Goal: Task Accomplishment & Management: Complete application form

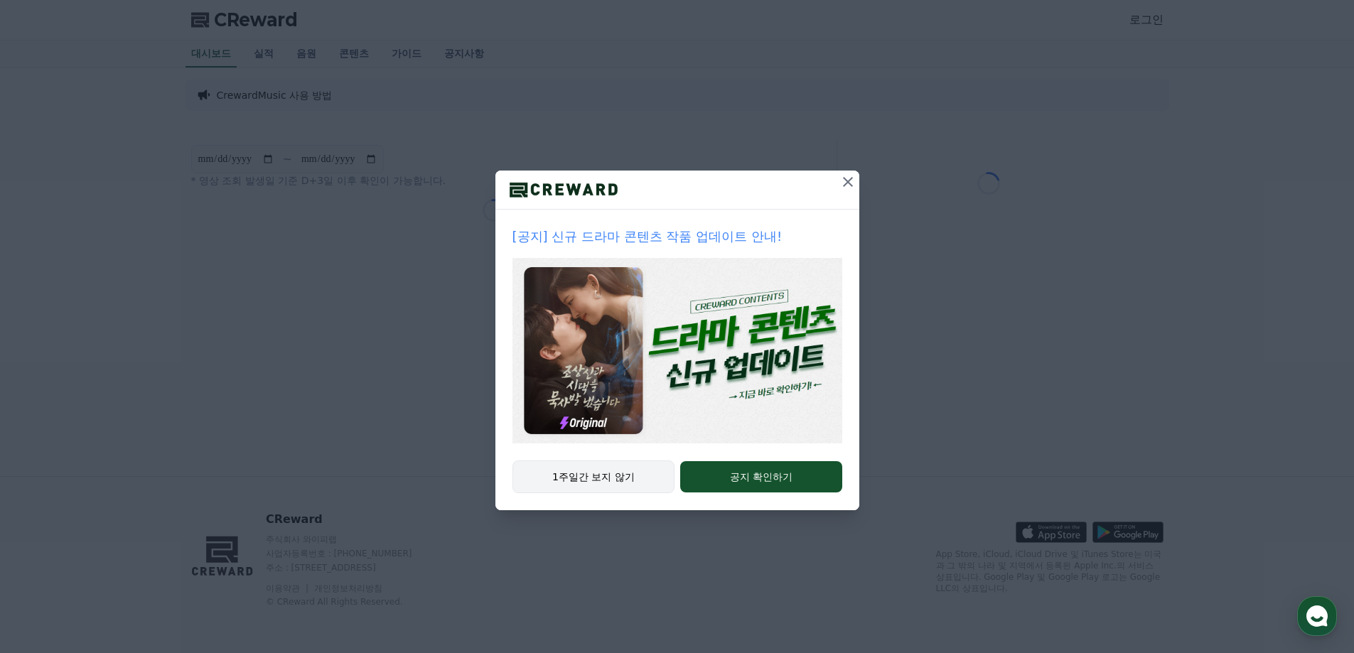
click at [594, 478] on button "1주일간 보지 않기" at bounding box center [594, 477] width 163 height 33
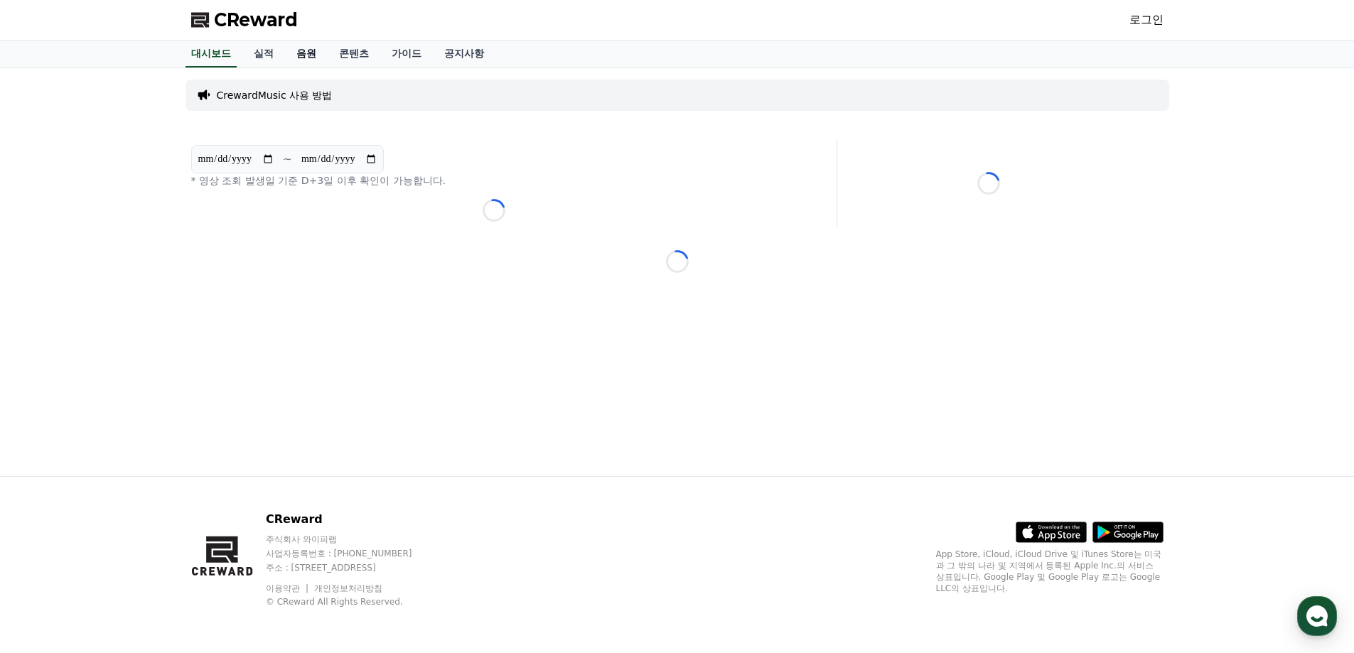
click at [295, 57] on link "음원" at bounding box center [306, 54] width 43 height 27
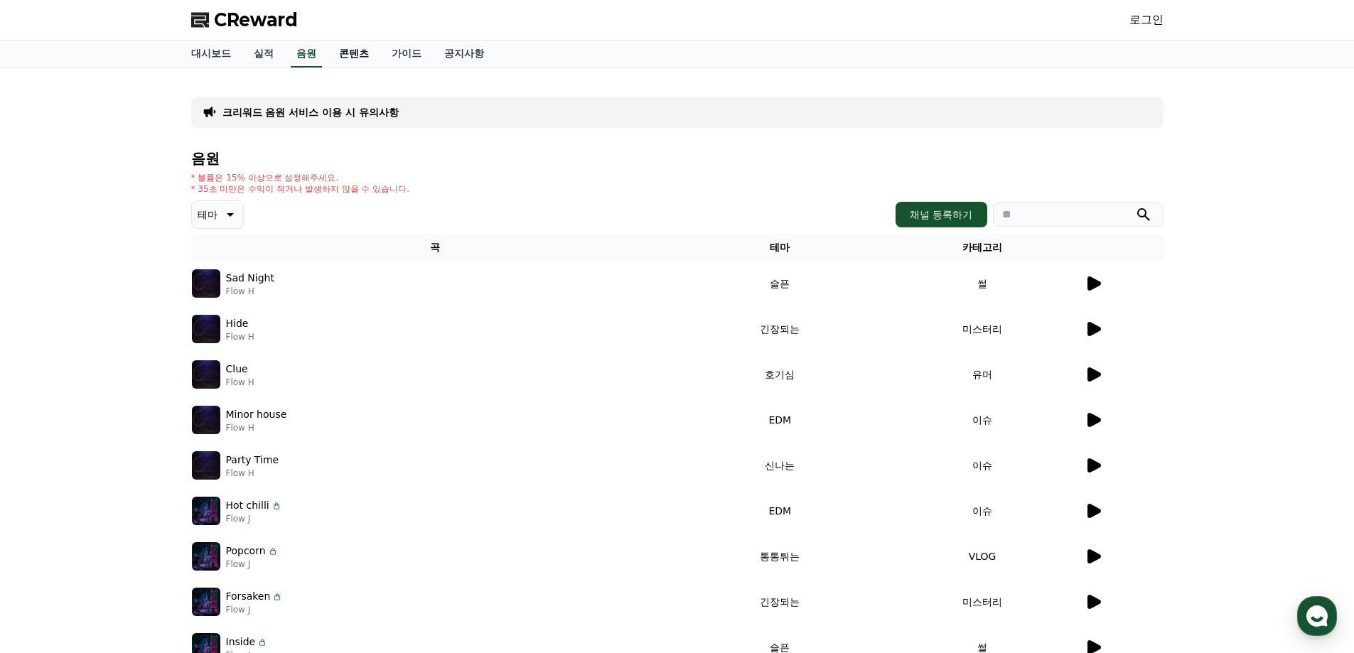
click at [355, 58] on link "콘텐츠" at bounding box center [354, 54] width 53 height 27
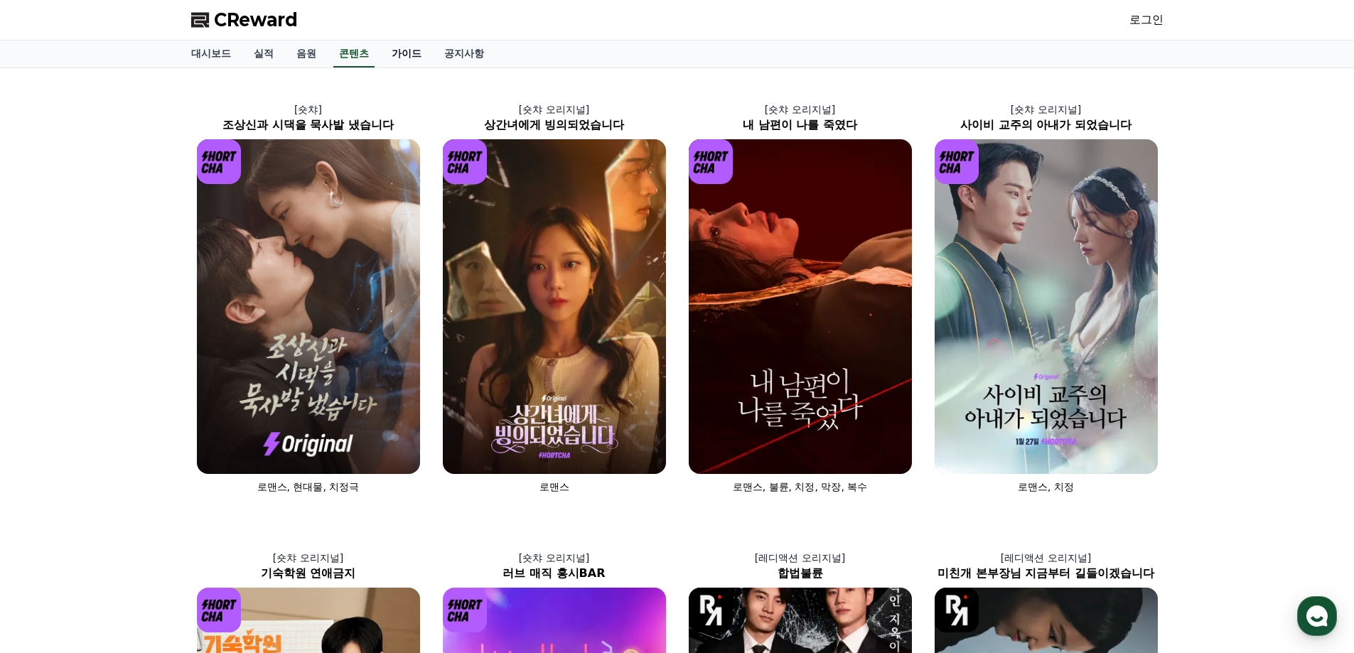
click at [383, 56] on link "가이드" at bounding box center [406, 54] width 53 height 27
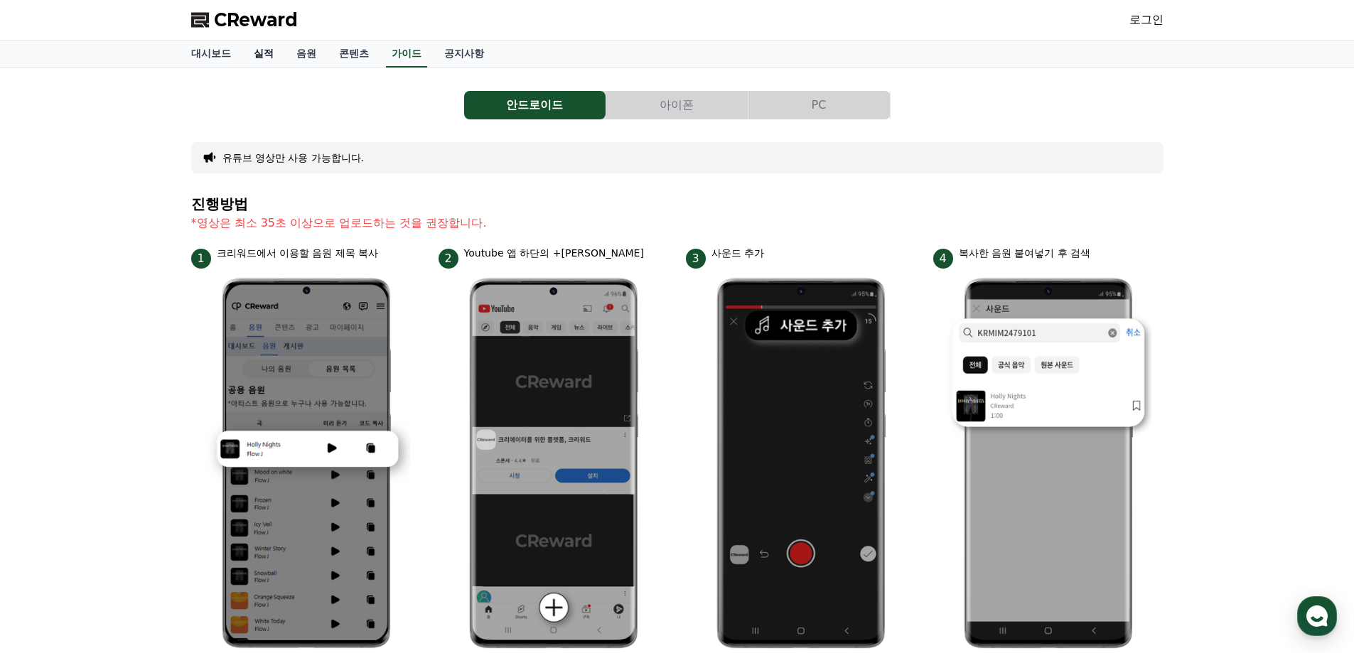
click at [248, 53] on link "실적" at bounding box center [263, 54] width 43 height 27
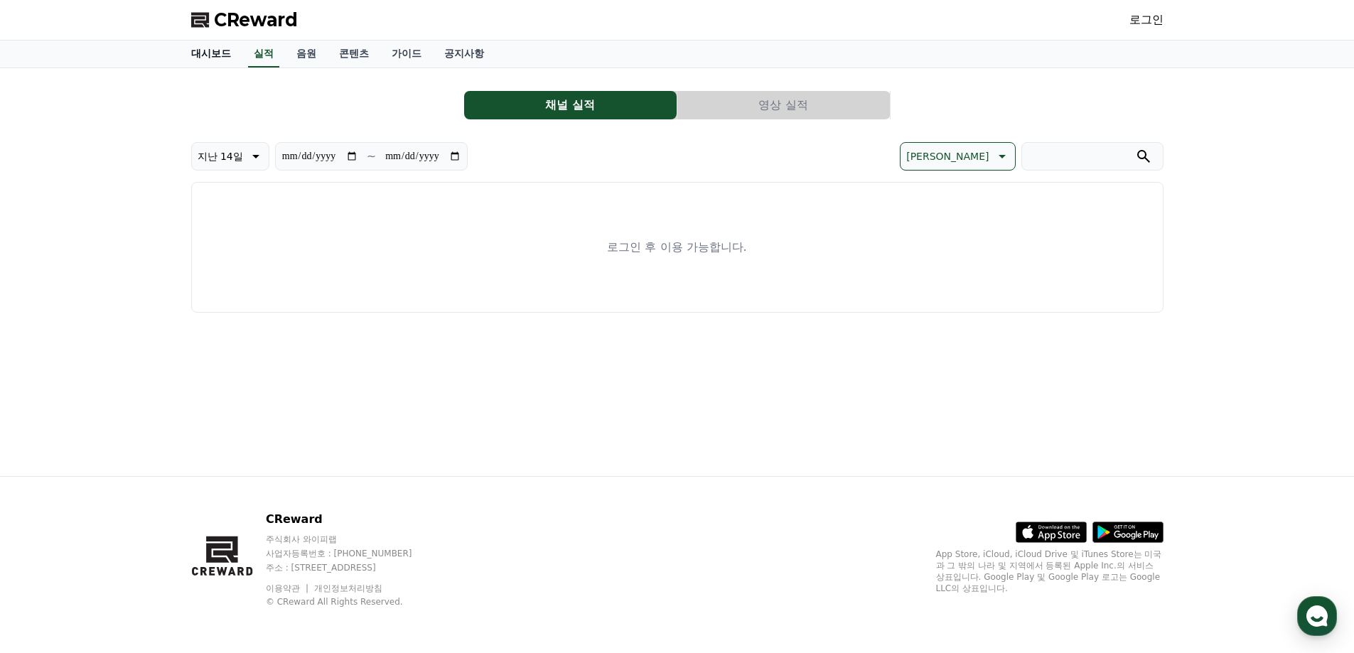
click at [213, 53] on link "대시보드" at bounding box center [211, 54] width 63 height 27
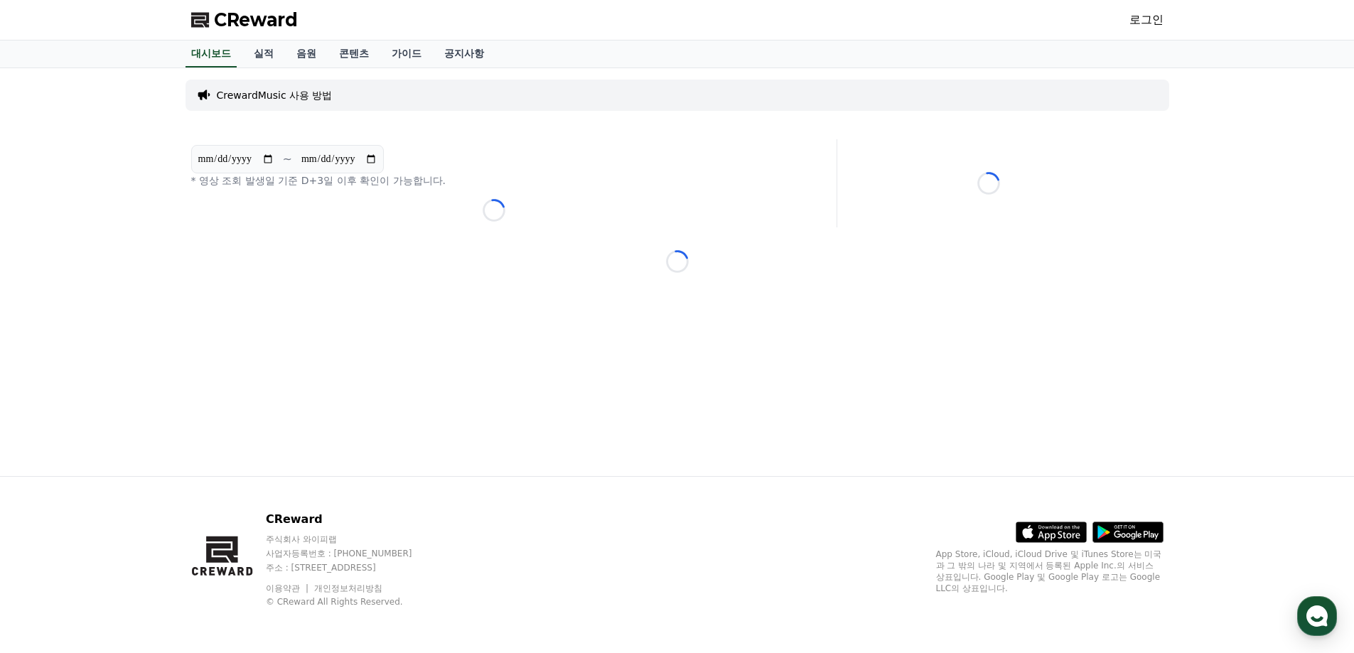
click at [236, 20] on span "CReward" at bounding box center [256, 20] width 84 height 23
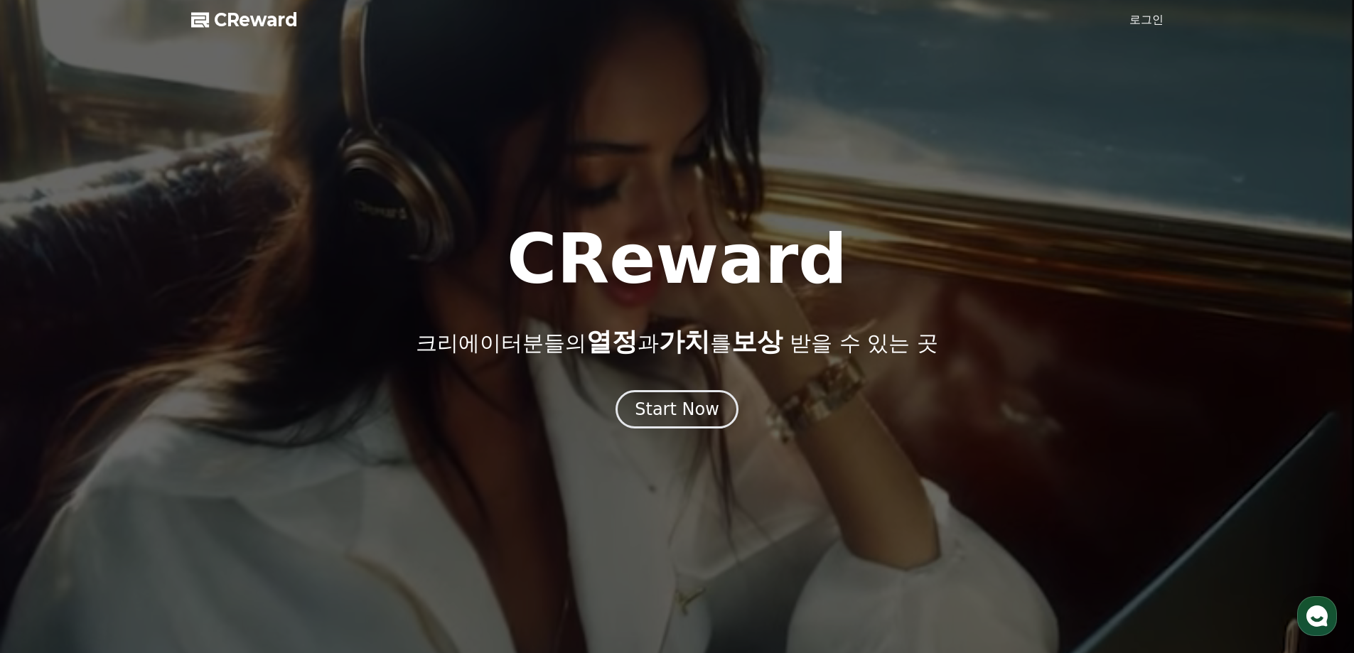
click at [1172, 25] on div at bounding box center [677, 326] width 1354 height 653
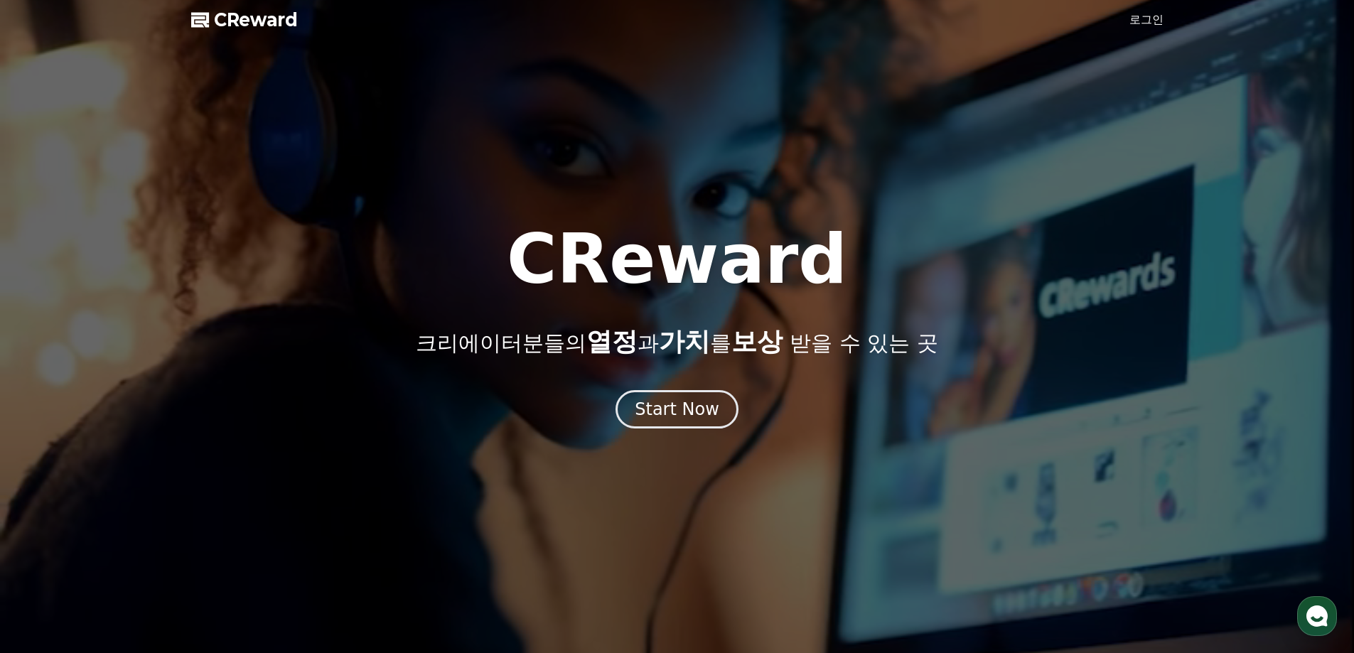
click at [1154, 24] on link "로그인" at bounding box center [1147, 19] width 34 height 17
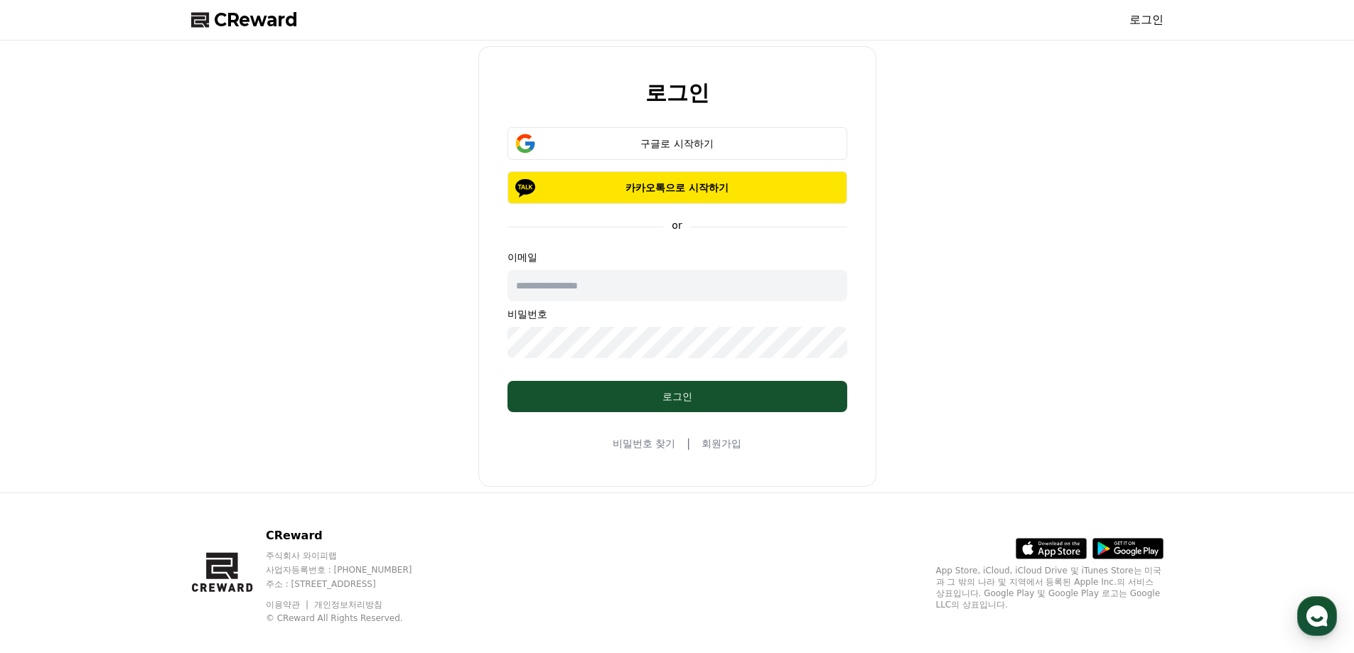
click at [575, 293] on input "text" at bounding box center [678, 285] width 340 height 31
click at [441, 391] on div "로그인 구글로 시작하기 카카오톡으로 시작하기 or 이메일 비밀번호 로그인 비밀번호 찾기 | 회원가입" at bounding box center [678, 266] width 984 height 441
click at [727, 448] on link "회원가입" at bounding box center [722, 443] width 40 height 14
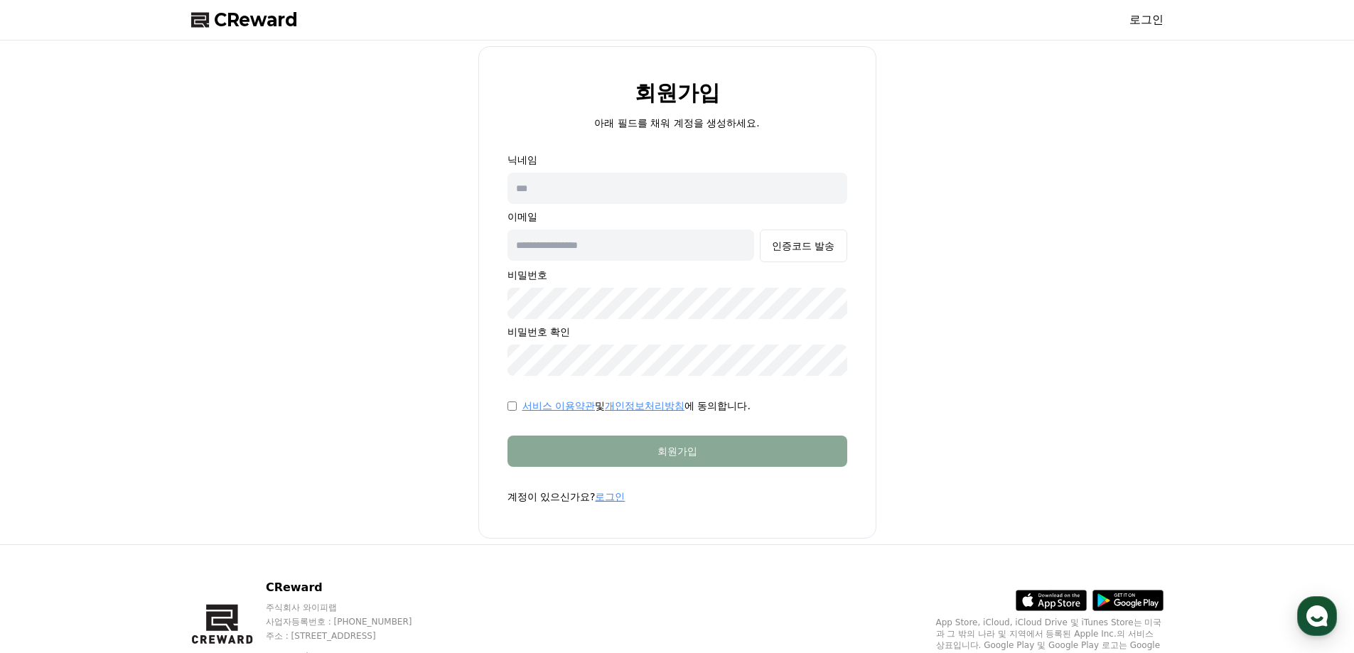
click at [627, 177] on input "text" at bounding box center [678, 188] width 340 height 31
type input "*"
type input "*******"
type input "**********"
click at [817, 240] on div "인증코드 발송" at bounding box center [803, 246] width 63 height 14
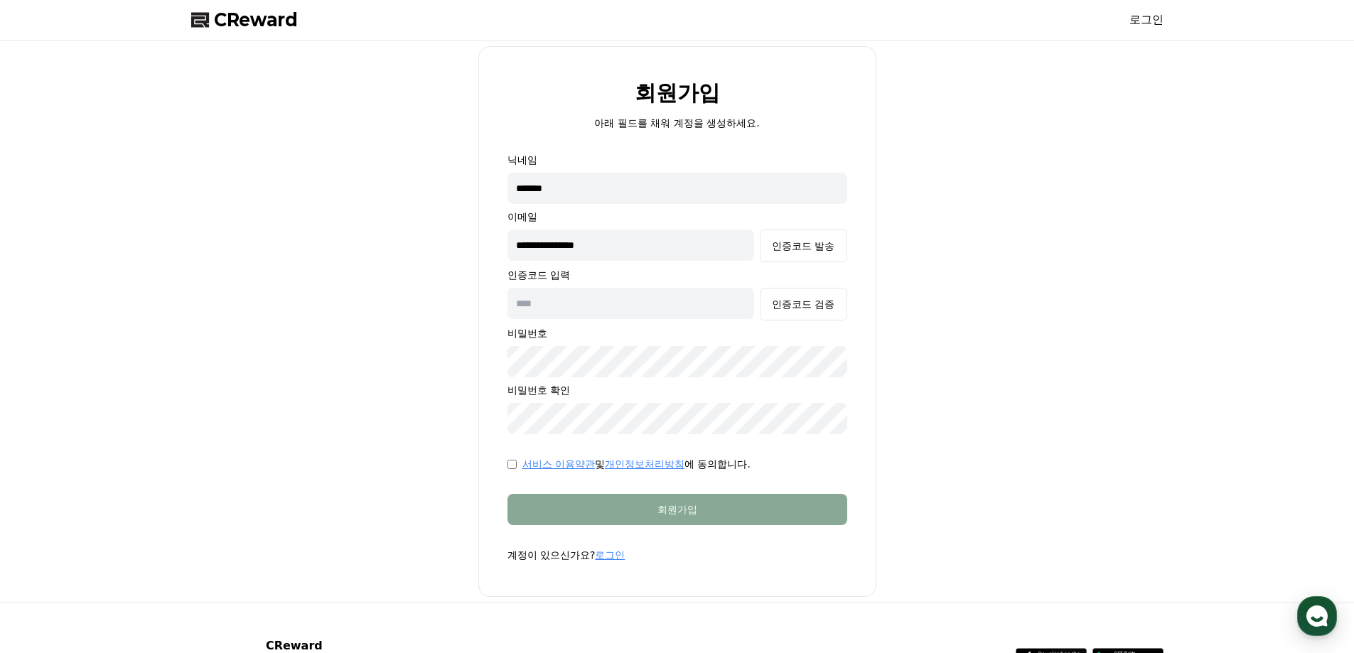
click at [633, 302] on input "text" at bounding box center [631, 303] width 247 height 31
paste input "******"
type input "******"
click at [798, 309] on div "인증코드 검증" at bounding box center [803, 304] width 63 height 14
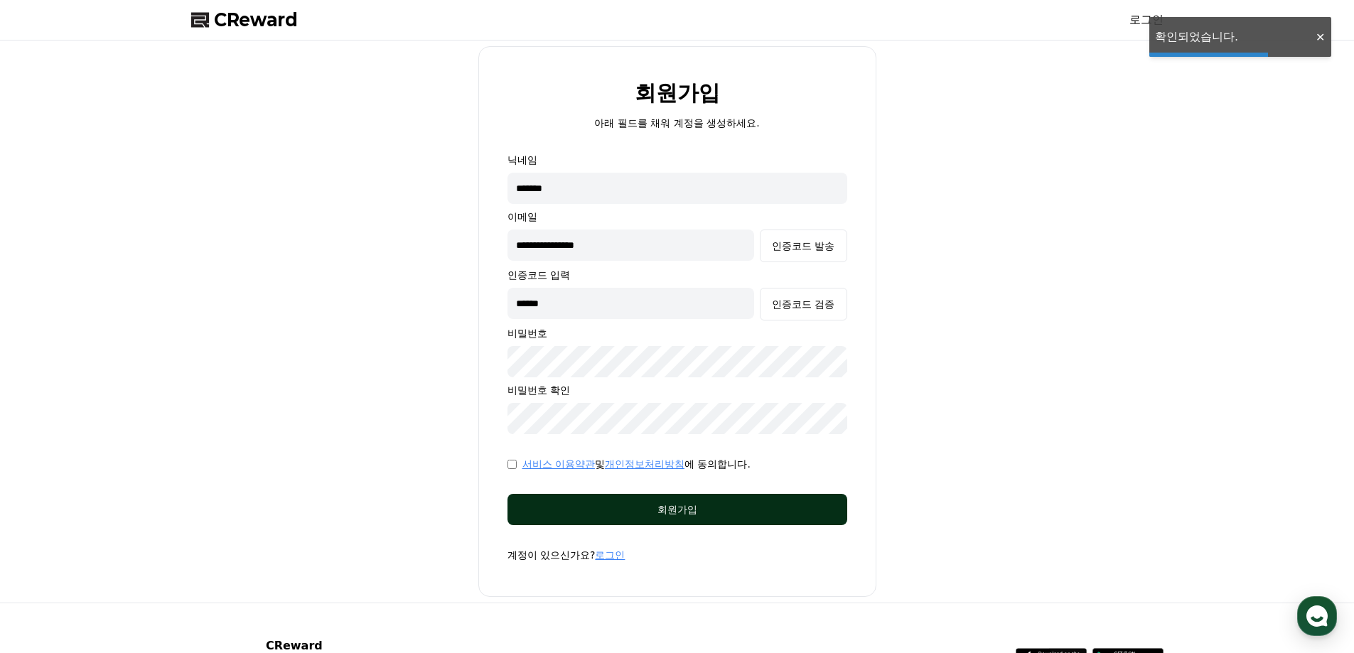
click at [712, 518] on button "회원가입" at bounding box center [678, 509] width 340 height 31
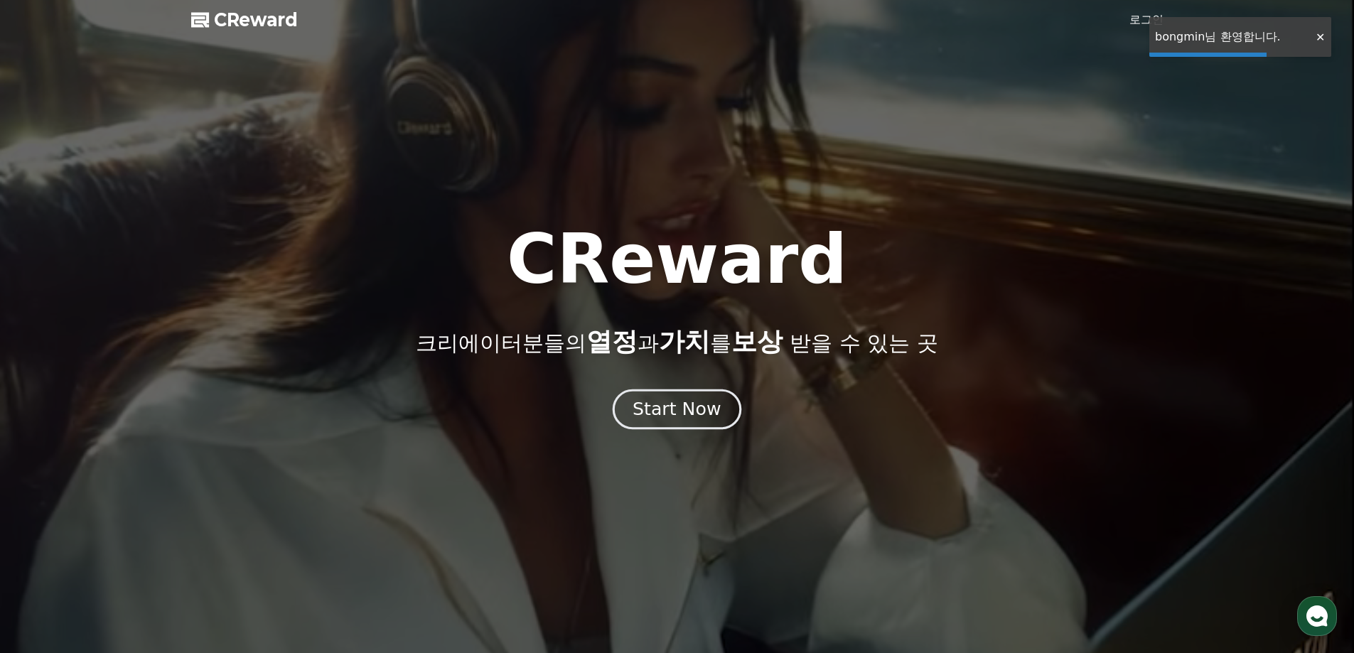
click at [687, 414] on div "Start Now" at bounding box center [677, 409] width 88 height 24
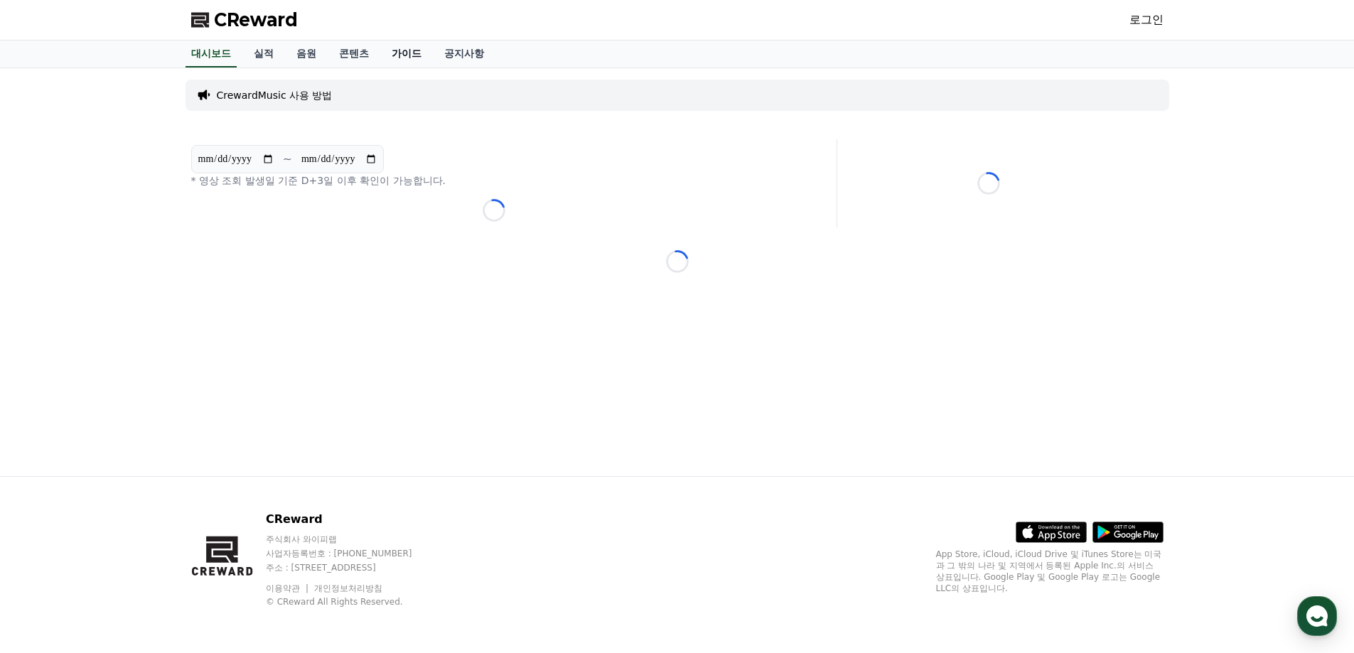
click at [417, 57] on link "가이드" at bounding box center [406, 54] width 53 height 27
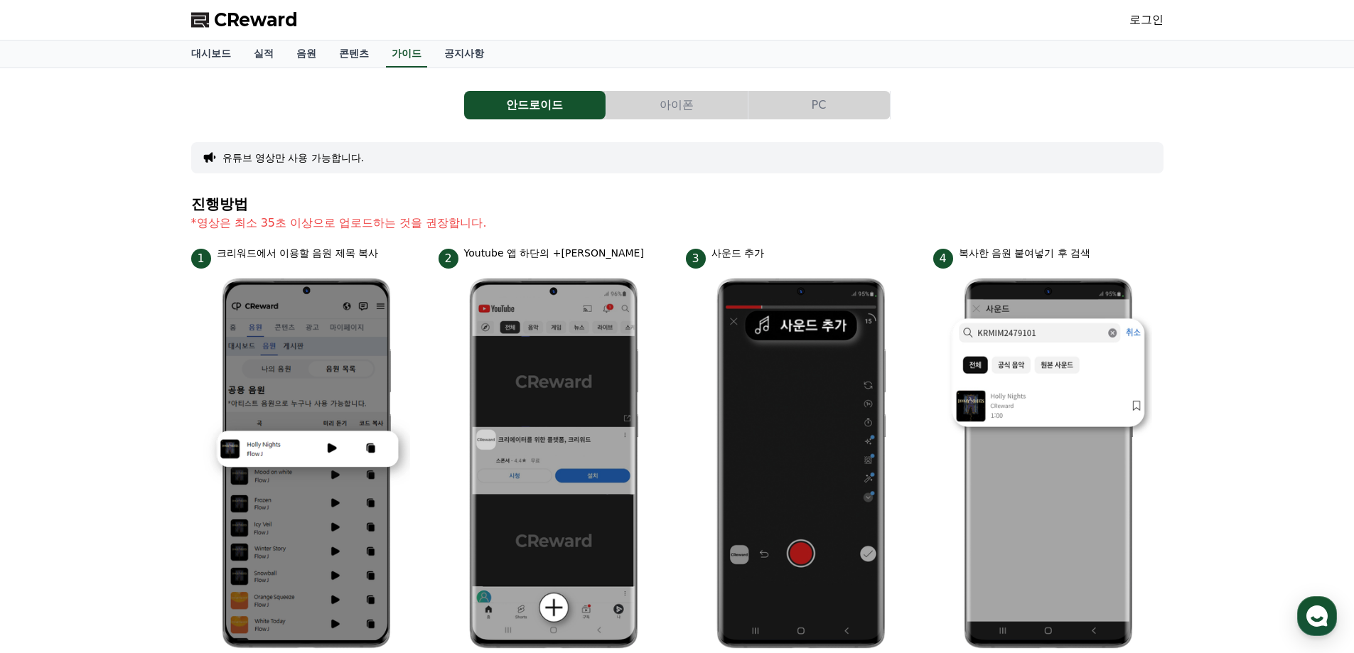
click at [795, 99] on button "PC" at bounding box center [819, 105] width 141 height 28
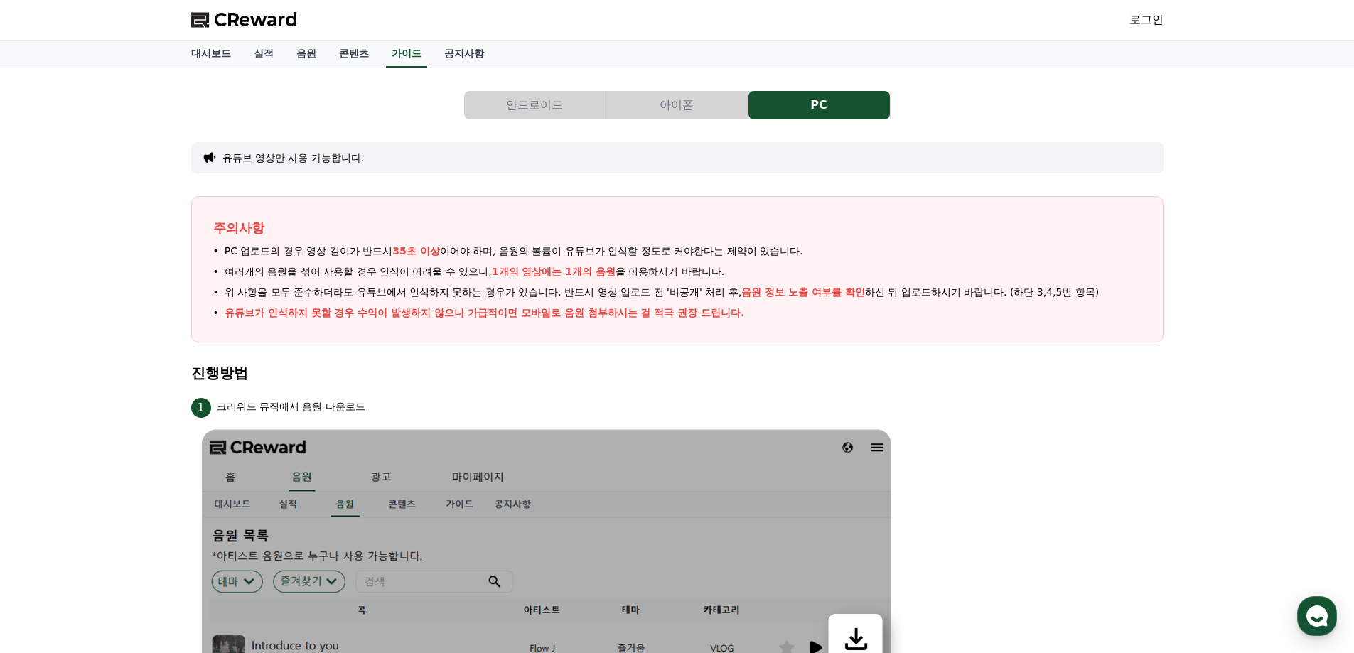
click at [701, 103] on button "아이폰" at bounding box center [676, 105] width 141 height 28
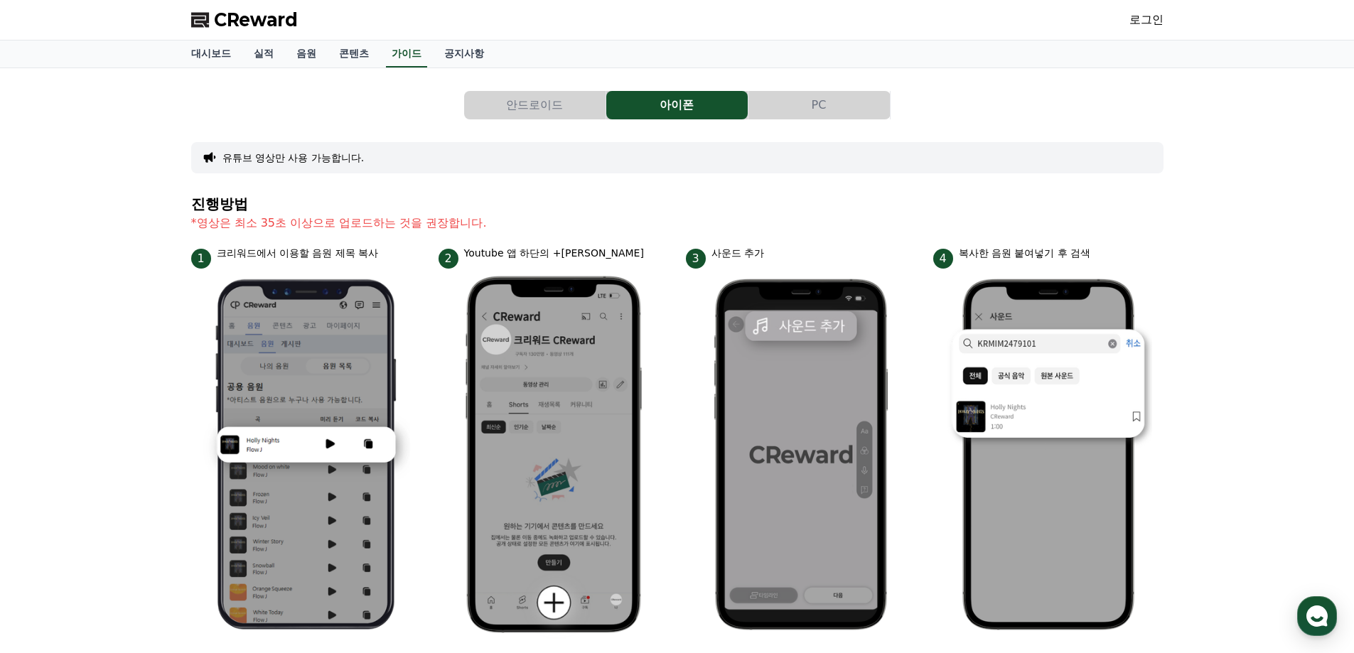
click at [783, 110] on button "PC" at bounding box center [819, 105] width 141 height 28
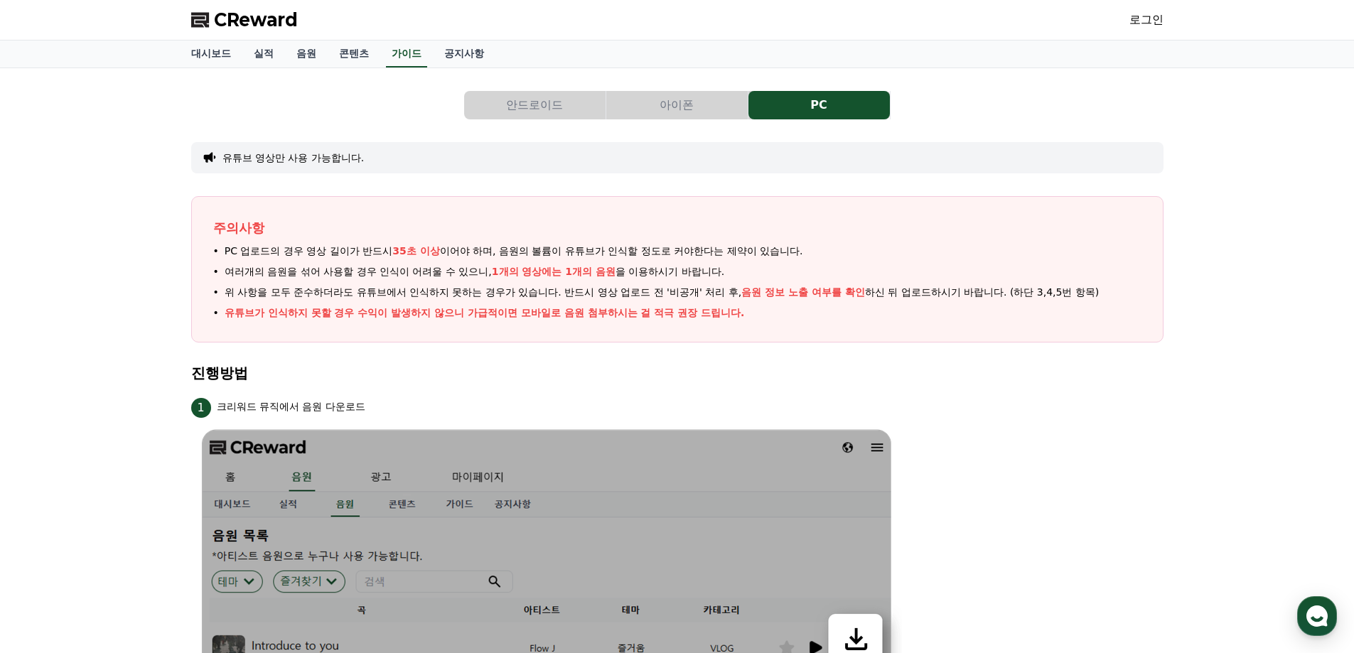
click at [565, 104] on button "안드로이드" at bounding box center [534, 105] width 141 height 28
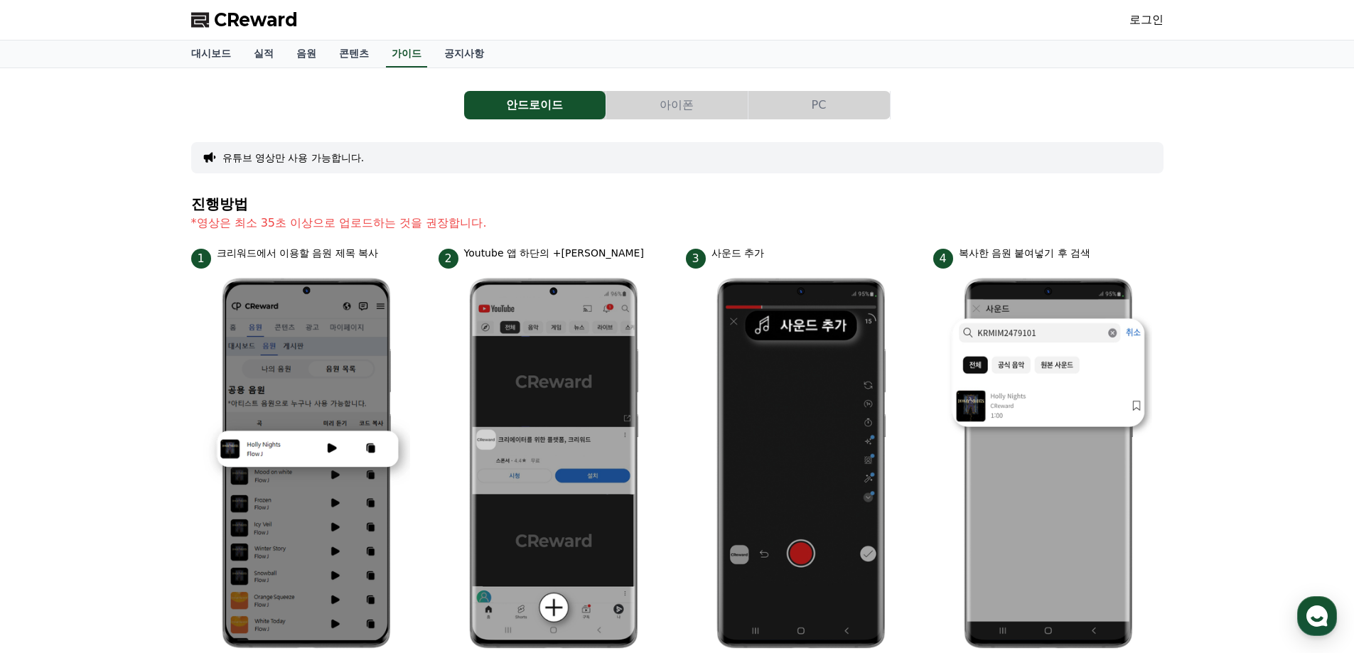
click at [714, 112] on button "아이폰" at bounding box center [676, 105] width 141 height 28
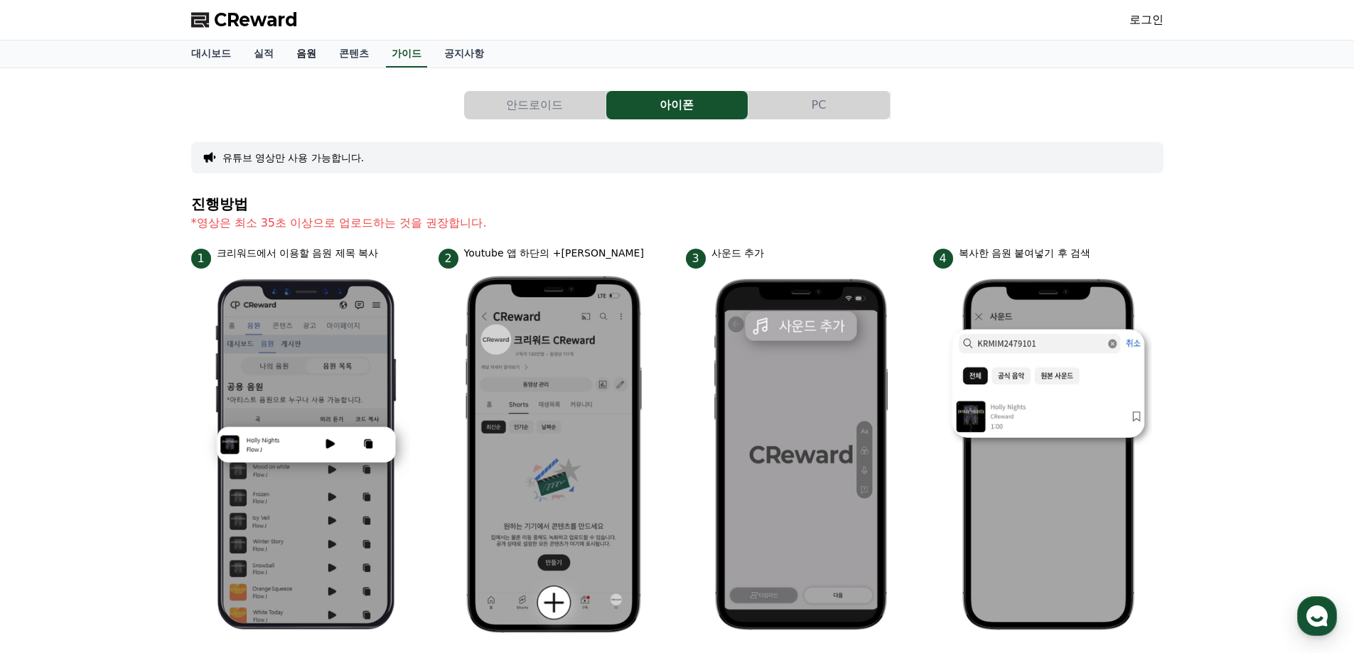
click at [296, 58] on link "음원" at bounding box center [306, 54] width 43 height 27
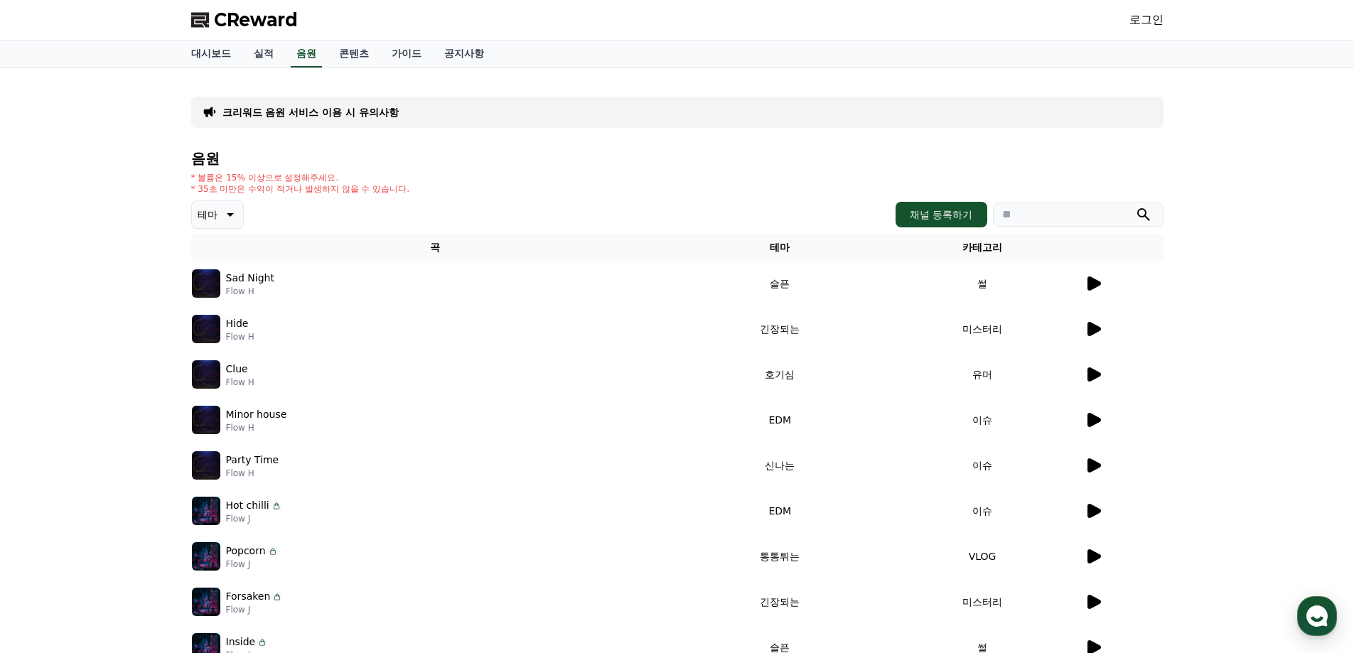
click at [757, 284] on td "슬픈" at bounding box center [780, 283] width 203 height 45
drag, startPoint x: 272, startPoint y: 285, endPoint x: 259, endPoint y: 280, distance: 13.7
click at [266, 283] on div "Sad Night Flow H" at bounding box center [435, 283] width 486 height 28
click at [257, 279] on p "Sad Night" at bounding box center [250, 278] width 48 height 15
click at [1085, 289] on icon at bounding box center [1093, 283] width 17 height 17
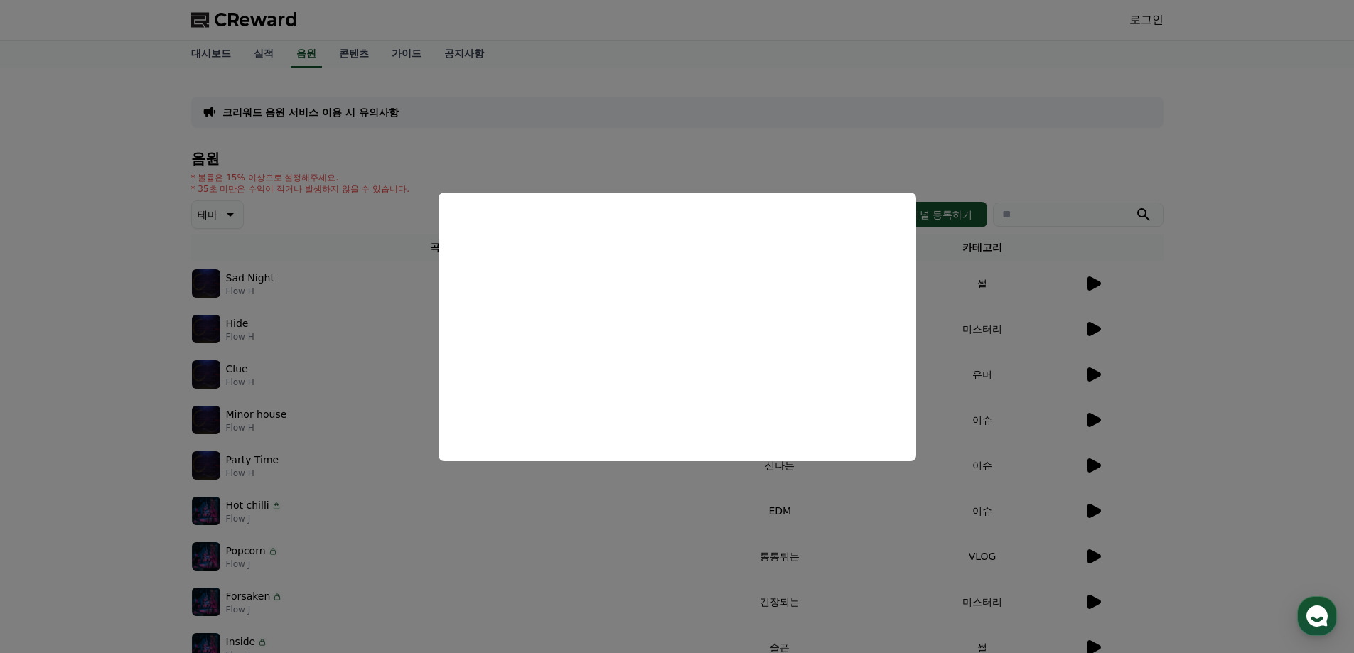
drag, startPoint x: 1122, startPoint y: 284, endPoint x: 985, endPoint y: 269, distance: 138.0
click at [1119, 285] on button "close modal" at bounding box center [677, 326] width 1354 height 653
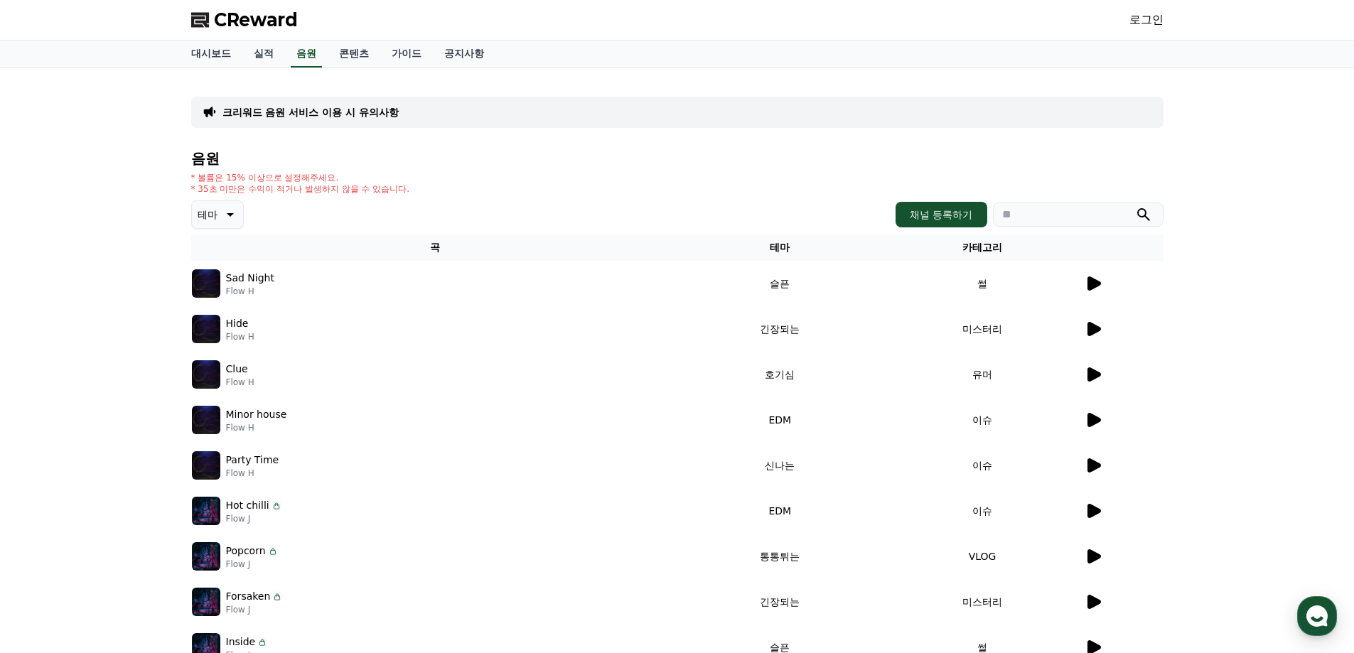
click at [776, 288] on td "슬픈" at bounding box center [780, 283] width 203 height 45
click at [231, 223] on icon at bounding box center [228, 214] width 17 height 17
click at [408, 181] on p "* 볼륨은 15% 이상으로 설정해주세요." at bounding box center [300, 177] width 219 height 11
click at [353, 56] on link "콘텐츠" at bounding box center [354, 54] width 53 height 27
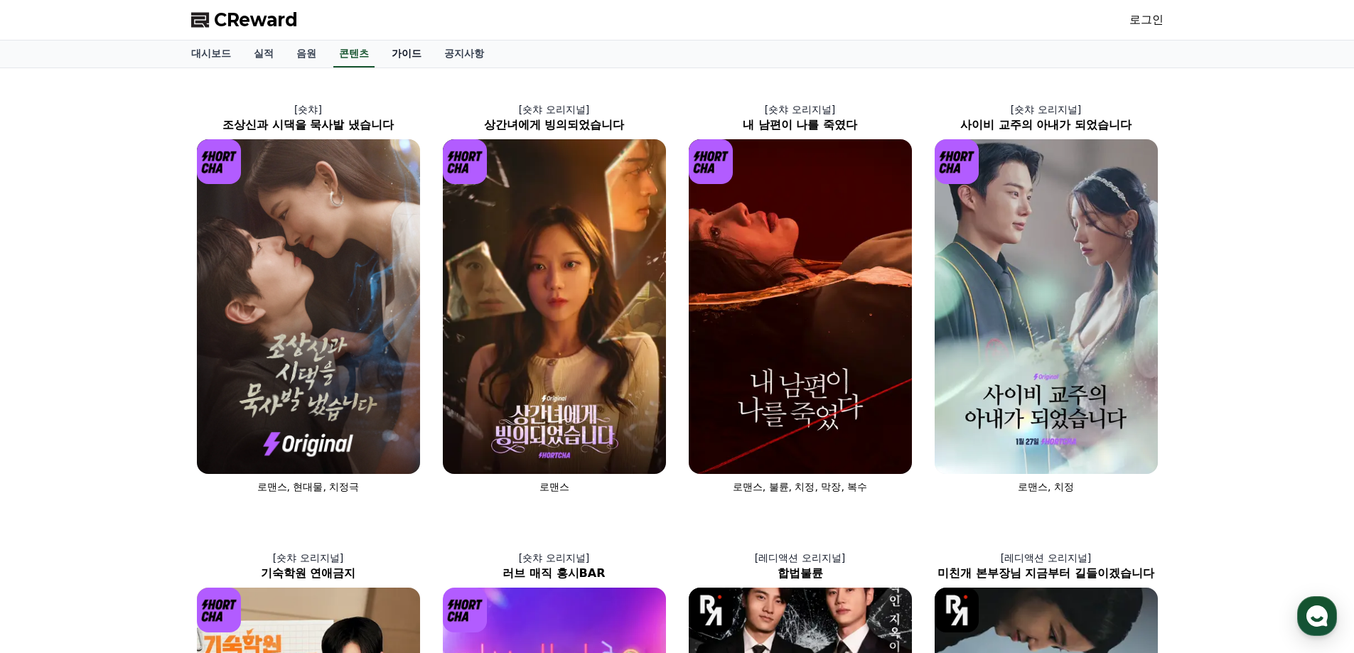
click at [391, 55] on link "가이드" at bounding box center [406, 54] width 53 height 27
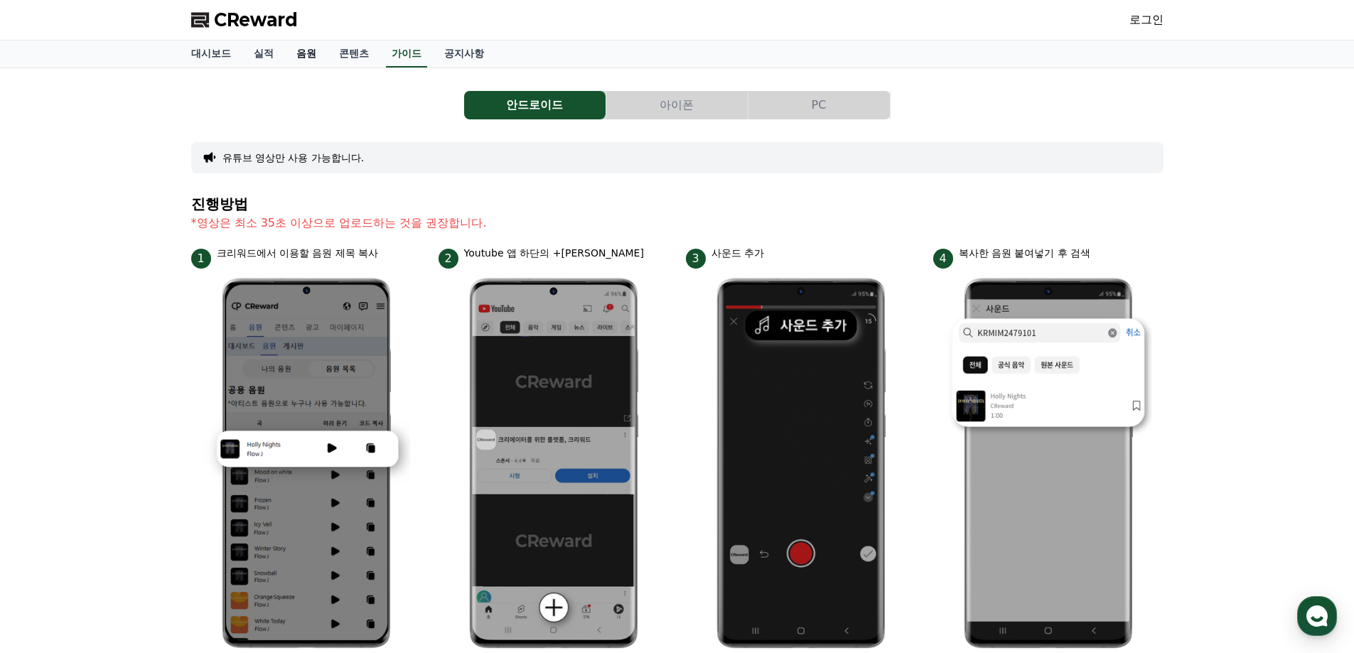
click at [297, 55] on link "음원" at bounding box center [306, 54] width 43 height 27
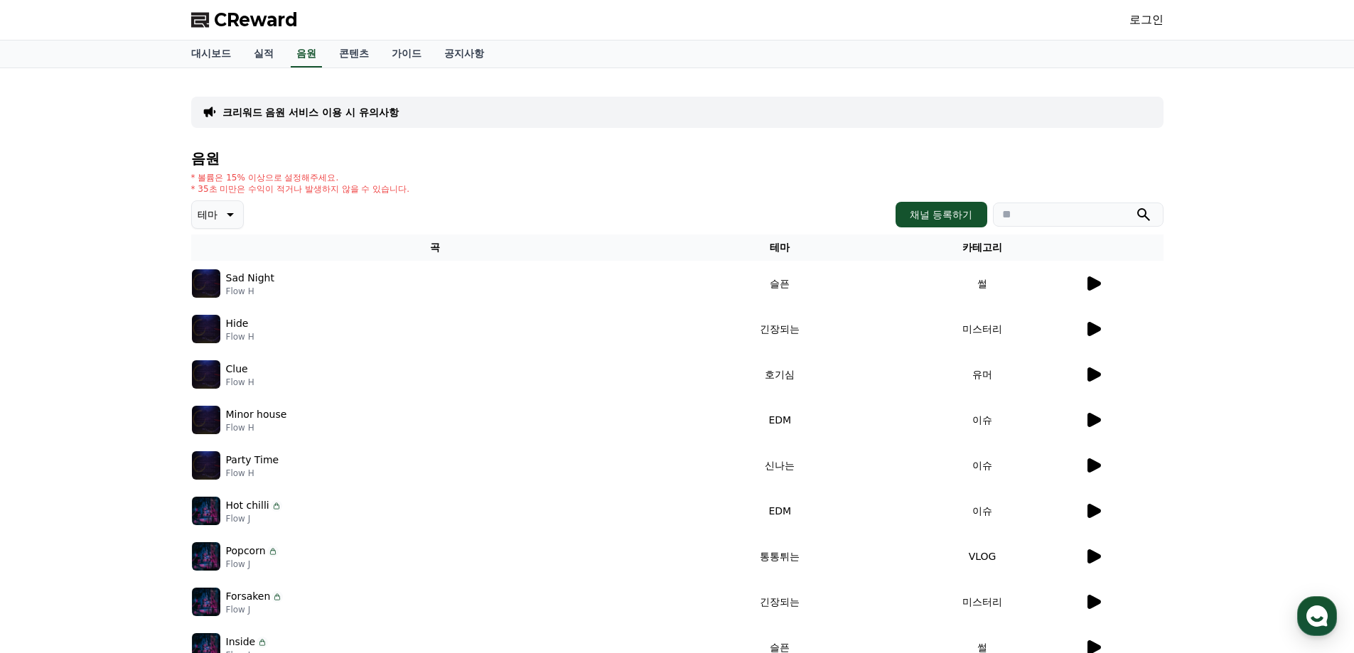
drag, startPoint x: 1014, startPoint y: 277, endPoint x: 991, endPoint y: 279, distance: 22.9
click at [1013, 277] on td "썰" at bounding box center [982, 283] width 203 height 45
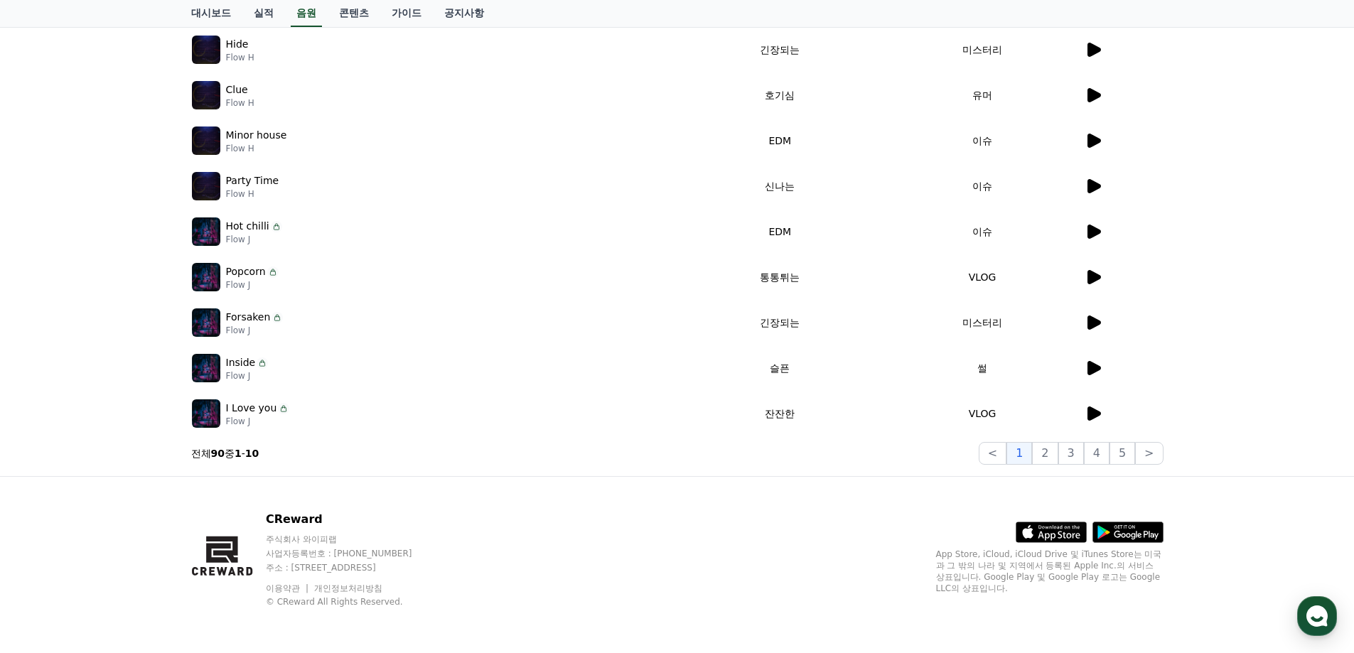
drag, startPoint x: 904, startPoint y: 408, endPoint x: 886, endPoint y: 375, distance: 37.2
click at [892, 384] on tbody "Sad Night Flow H 슬픈 썰 Hide Flow H 긴장되는 미스터리 Clue Flow H 호기심 유머 Minor house Flow…" at bounding box center [677, 209] width 972 height 455
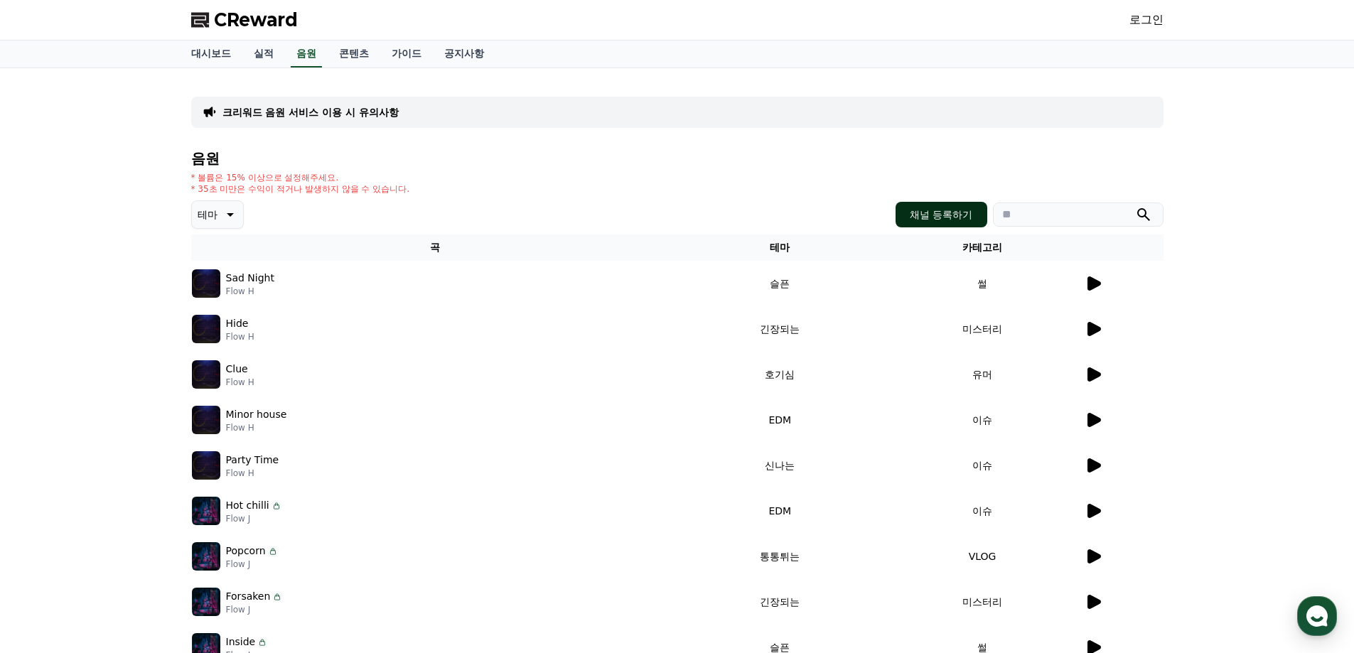
click at [950, 205] on button "채널 등록하기" at bounding box center [941, 215] width 91 height 26
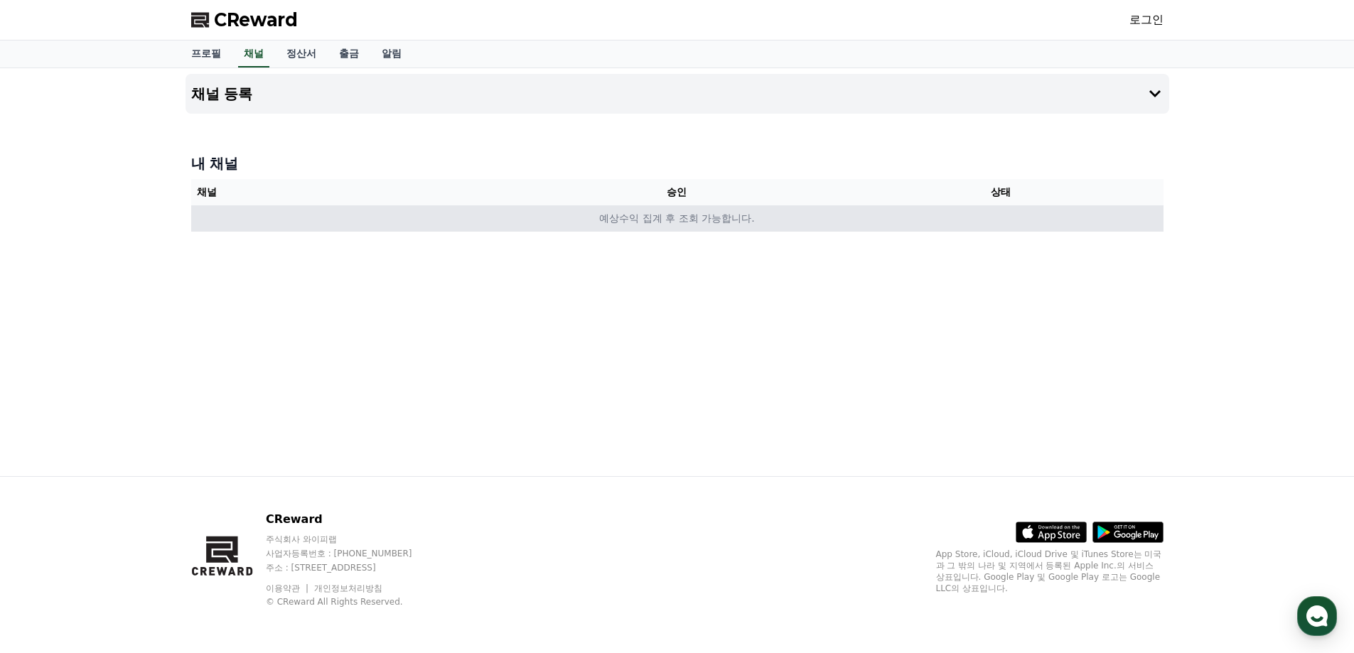
drag, startPoint x: 677, startPoint y: 215, endPoint x: 783, endPoint y: 230, distance: 107.0
click at [783, 230] on td "예상수익 집계 후 조회 가능합니다." at bounding box center [677, 218] width 972 height 26
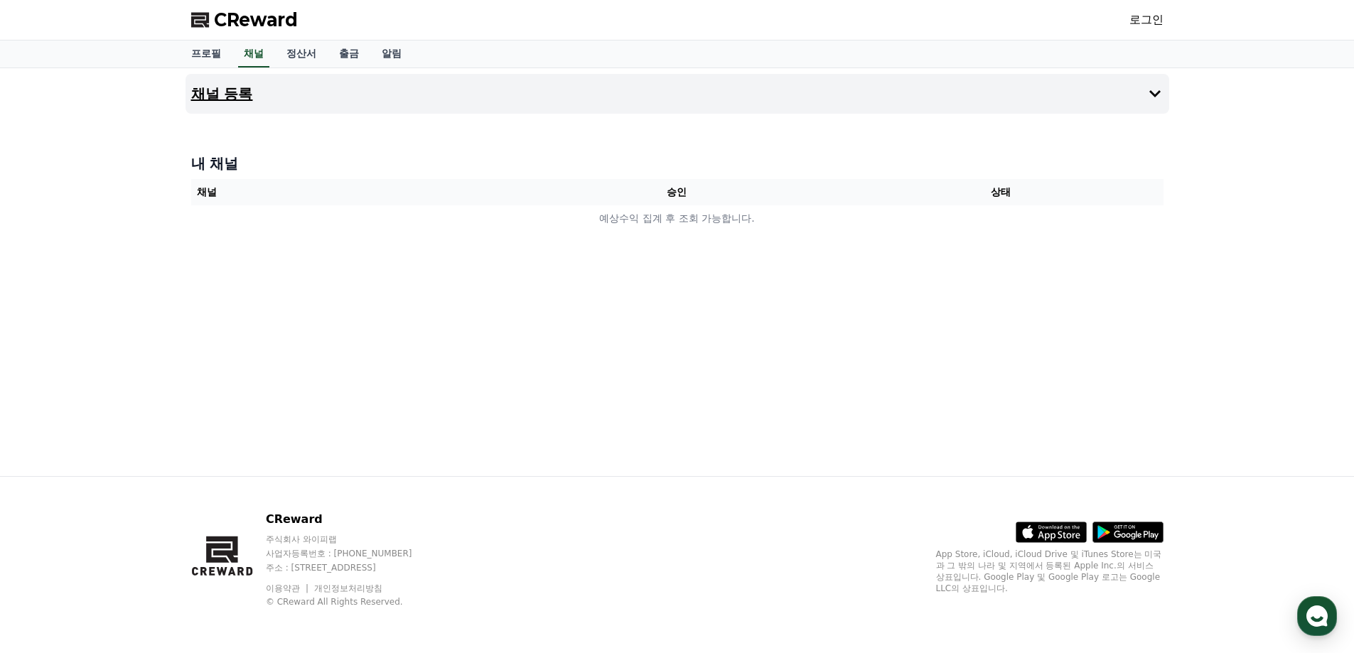
click at [240, 92] on h4 "채널 등록" at bounding box center [222, 94] width 62 height 16
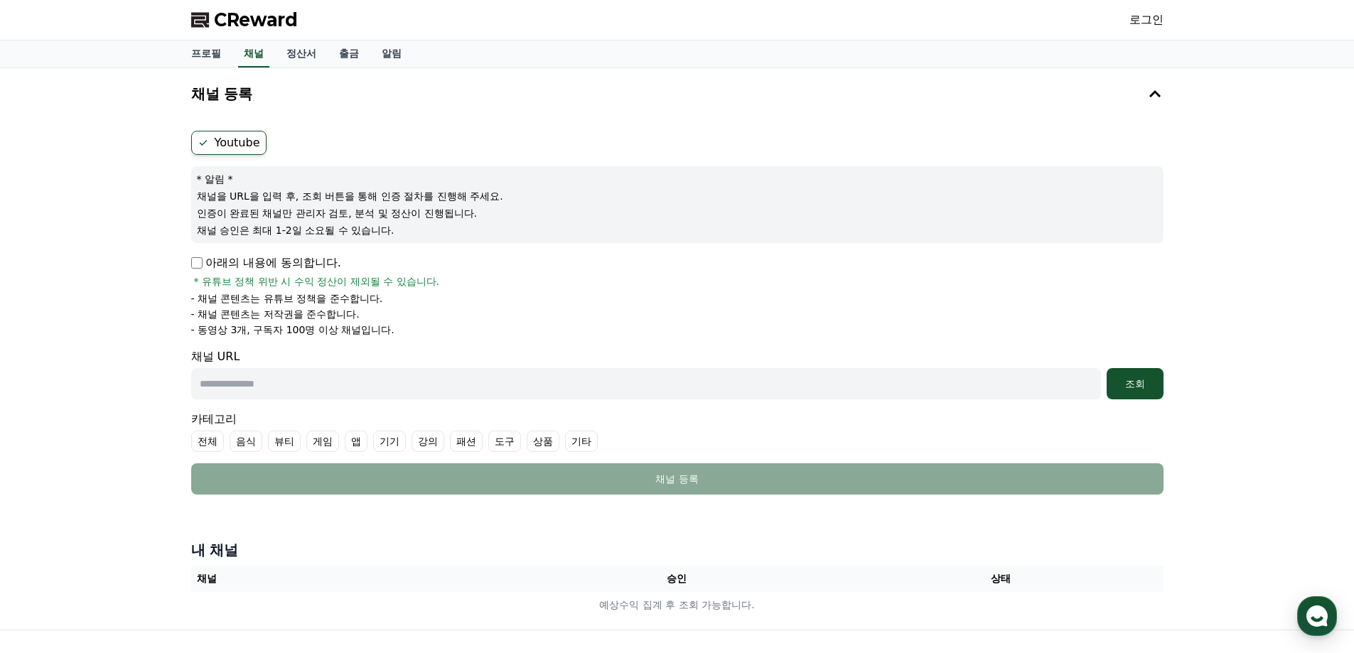
click at [297, 274] on div "아래의 내용에 동의합니다. * 유튜브 정책 위반 시 수익 정산이 제외될 수 있습니다." at bounding box center [677, 271] width 972 height 34
click at [306, 262] on p "아래의 내용에 동의합니다." at bounding box center [266, 262] width 150 height 17
click at [203, 266] on p "아래의 내용에 동의합니다." at bounding box center [266, 262] width 150 height 17
click at [392, 368] on div "채널 URL 조회" at bounding box center [677, 373] width 972 height 51
drag, startPoint x: 389, startPoint y: 375, endPoint x: 389, endPoint y: 383, distance: 7.8
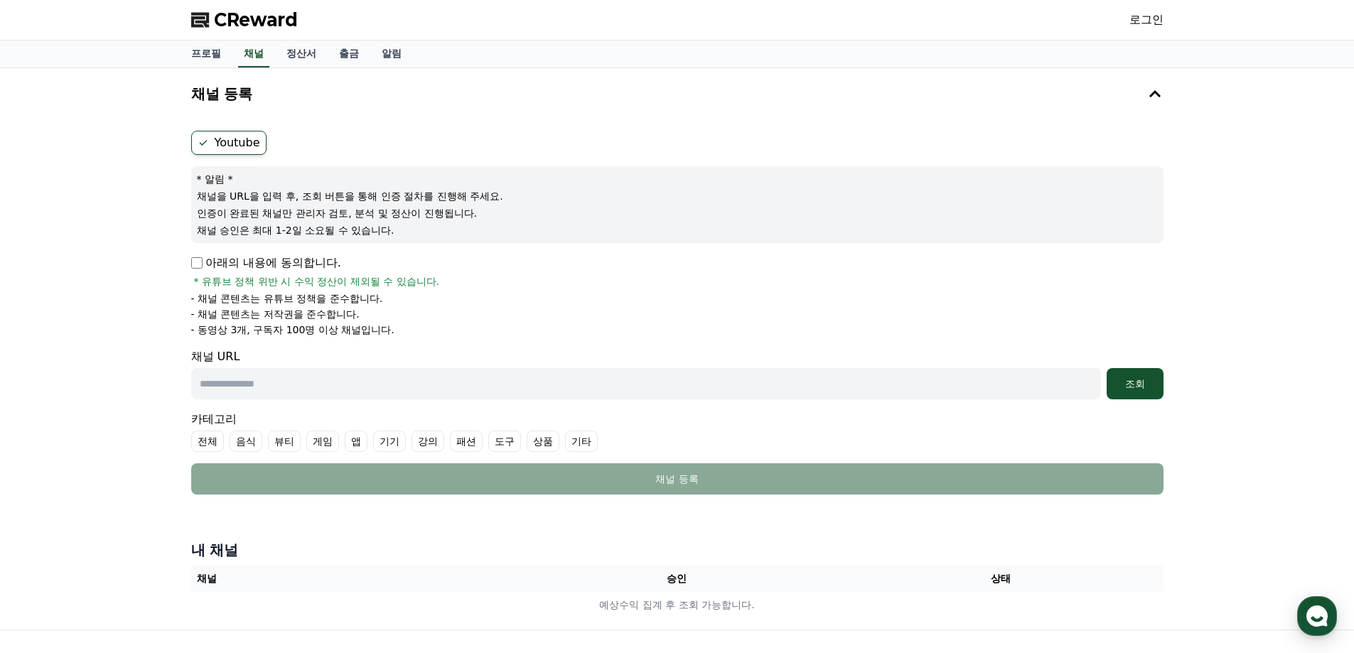
click at [389, 377] on input "text" at bounding box center [646, 383] width 910 height 31
click at [389, 383] on input "text" at bounding box center [646, 383] width 910 height 31
drag, startPoint x: 463, startPoint y: 282, endPoint x: 366, endPoint y: 422, distance: 170.6
click at [463, 282] on div "아래의 내용에 동의합니다. * 유튜브 정책 위반 시 수익 정산이 제외될 수 있습니다." at bounding box center [677, 271] width 972 height 34
click at [337, 382] on input "text" at bounding box center [646, 383] width 910 height 31
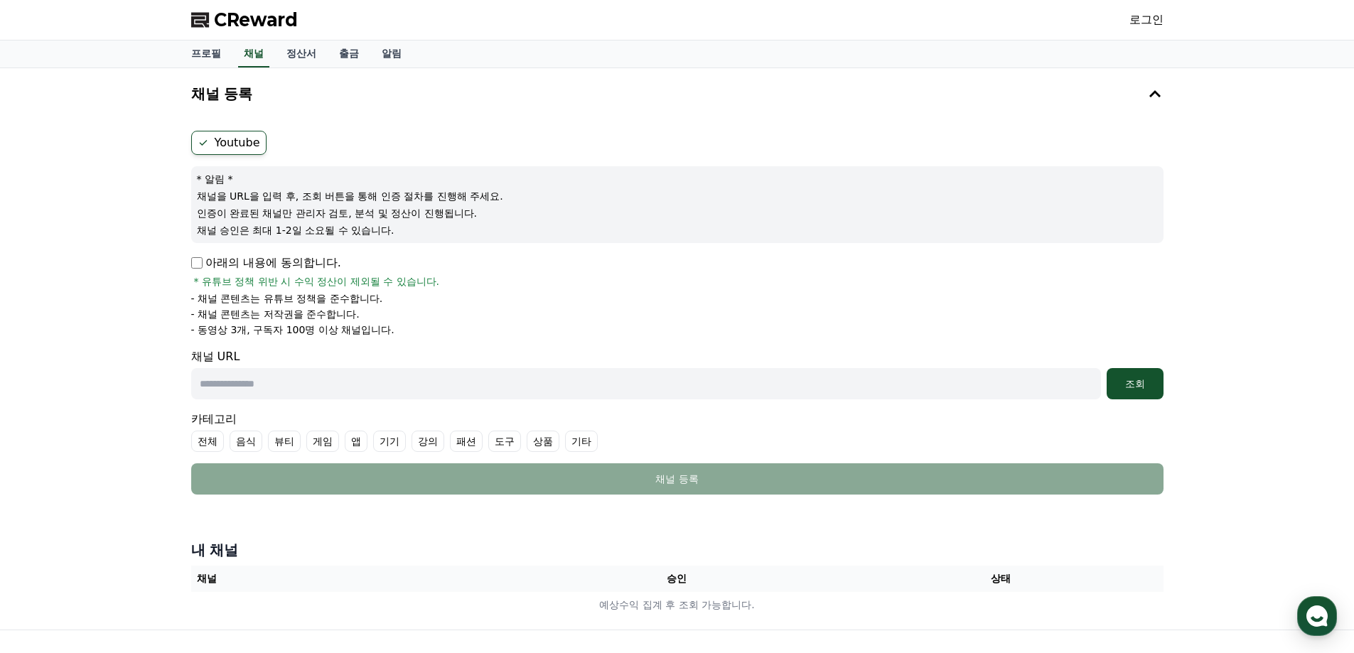
paste input "**********"
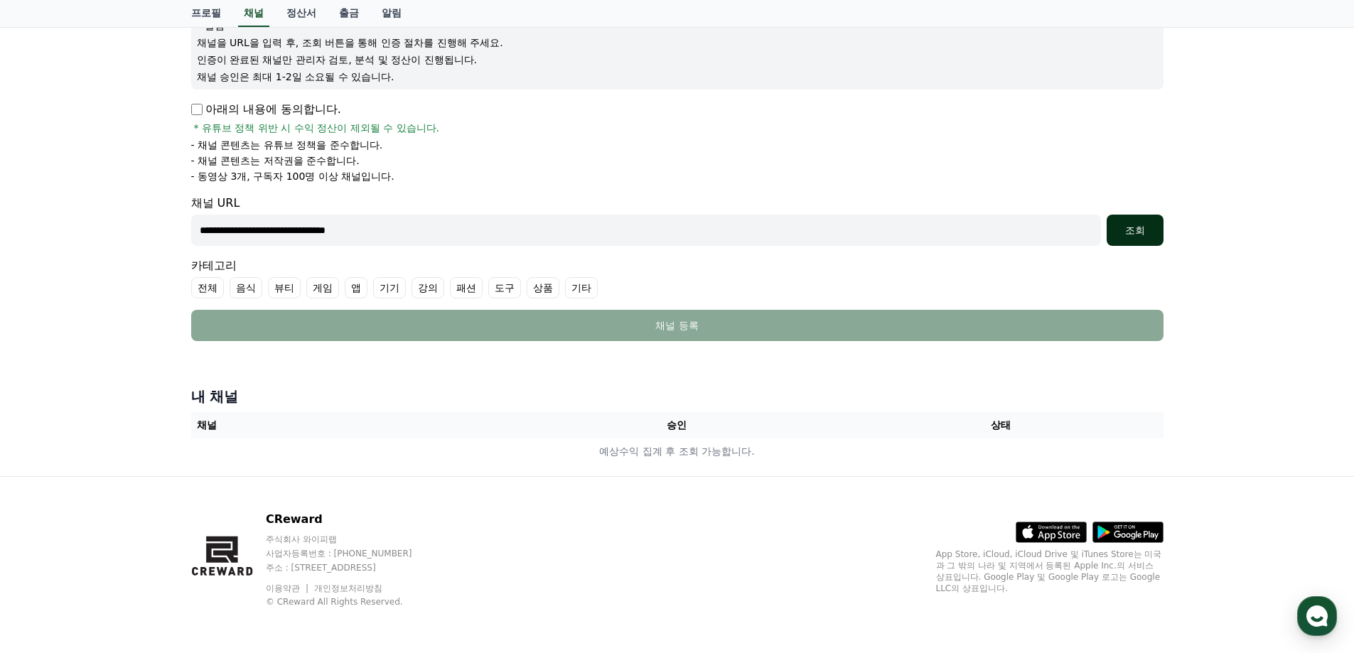
type input "**********"
click at [1132, 225] on div "조회" at bounding box center [1135, 230] width 45 height 14
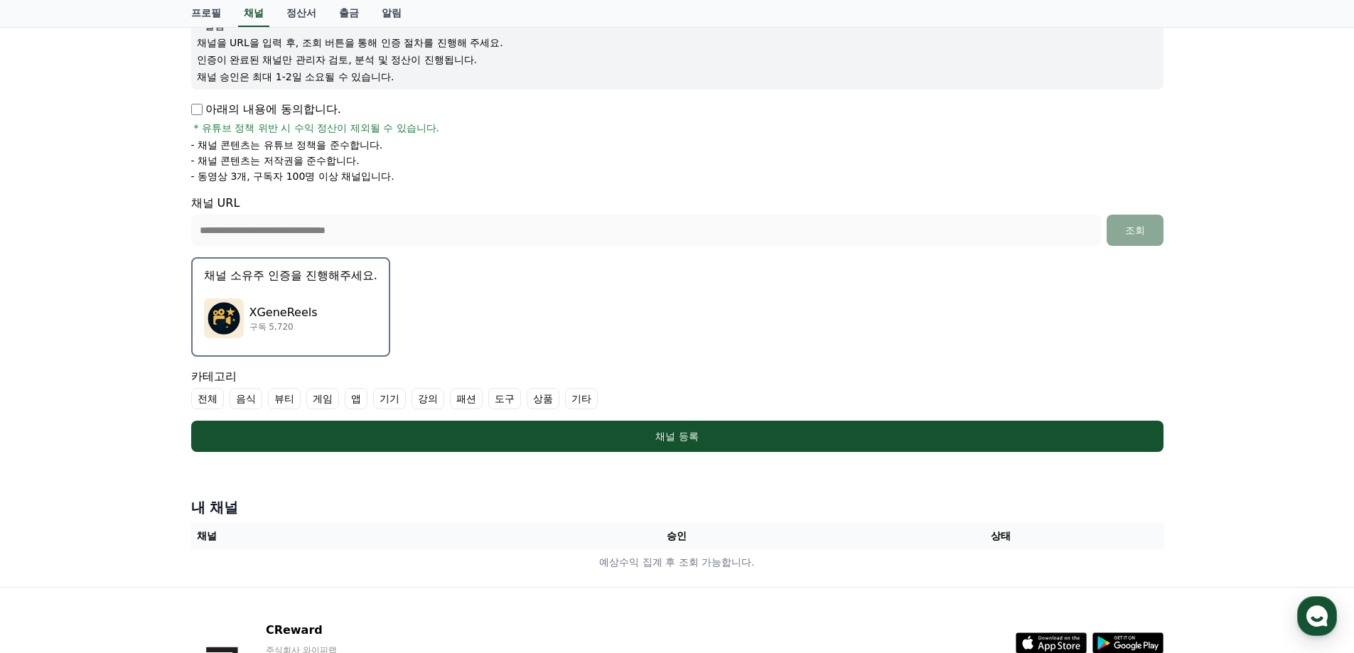
click at [344, 291] on div "XGeneReels 구독 5,720" at bounding box center [290, 318] width 173 height 57
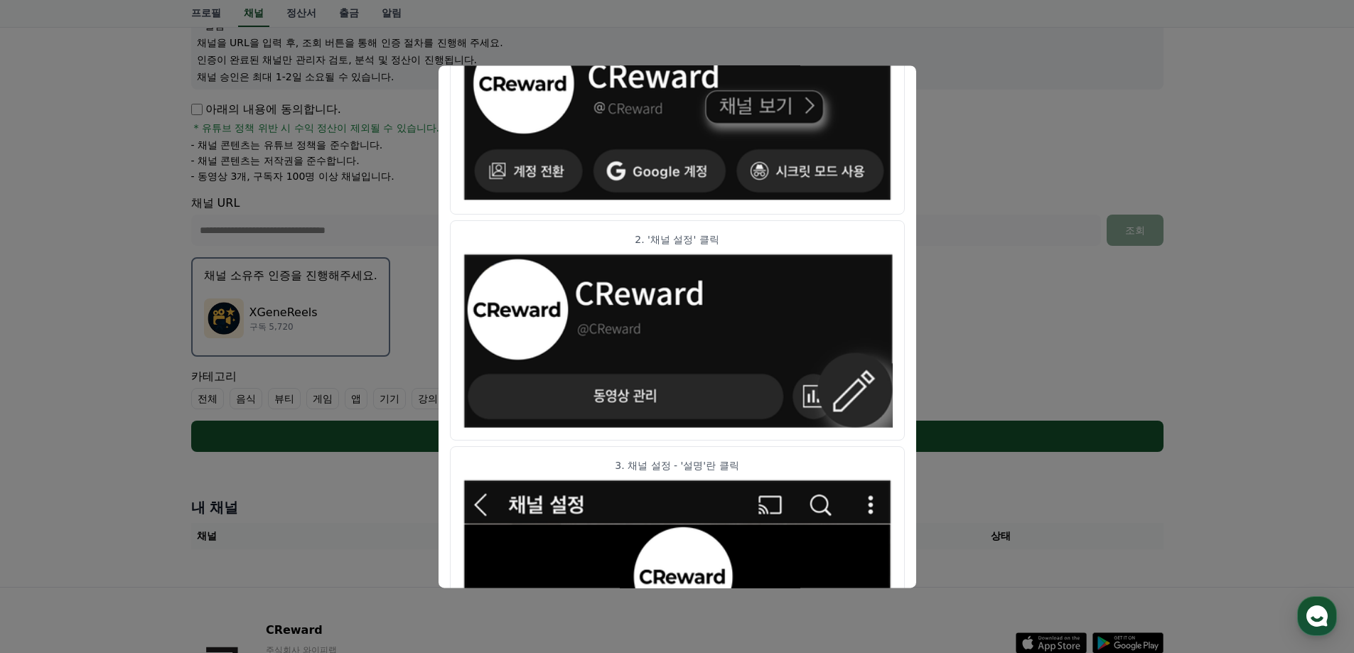
scroll to position [0, 0]
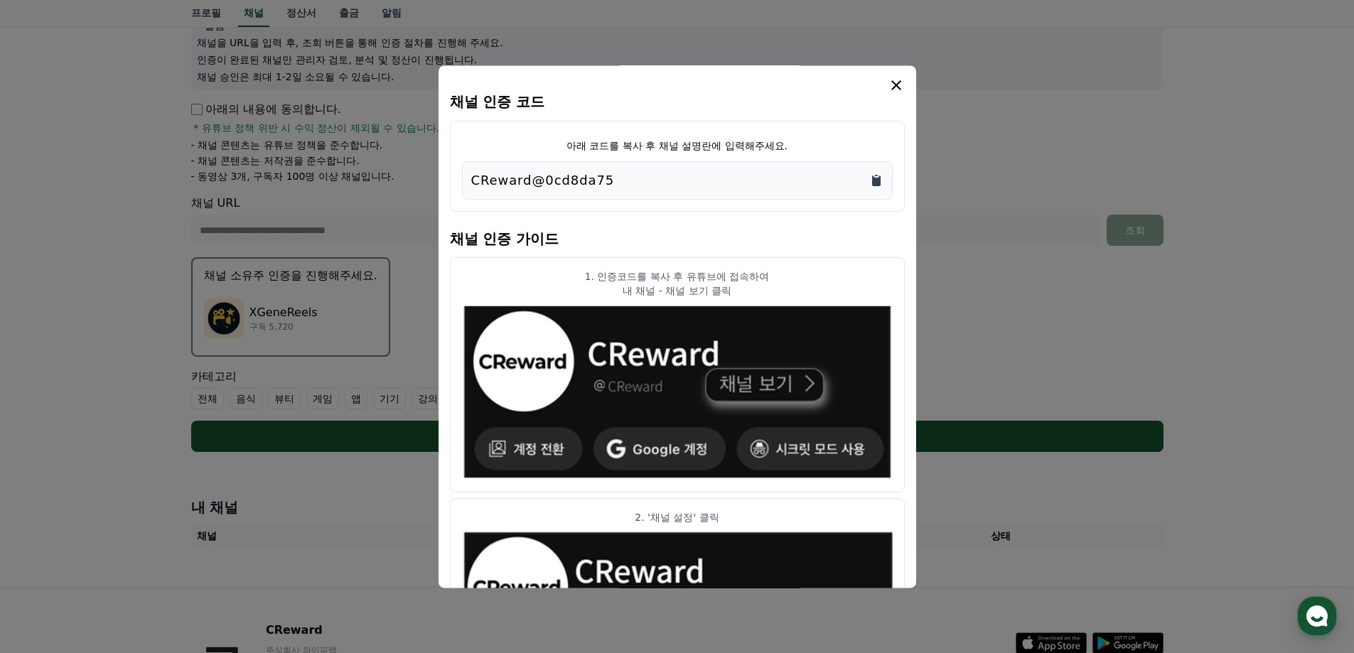
click at [877, 183] on icon "Copy to clipboard" at bounding box center [876, 181] width 9 height 11
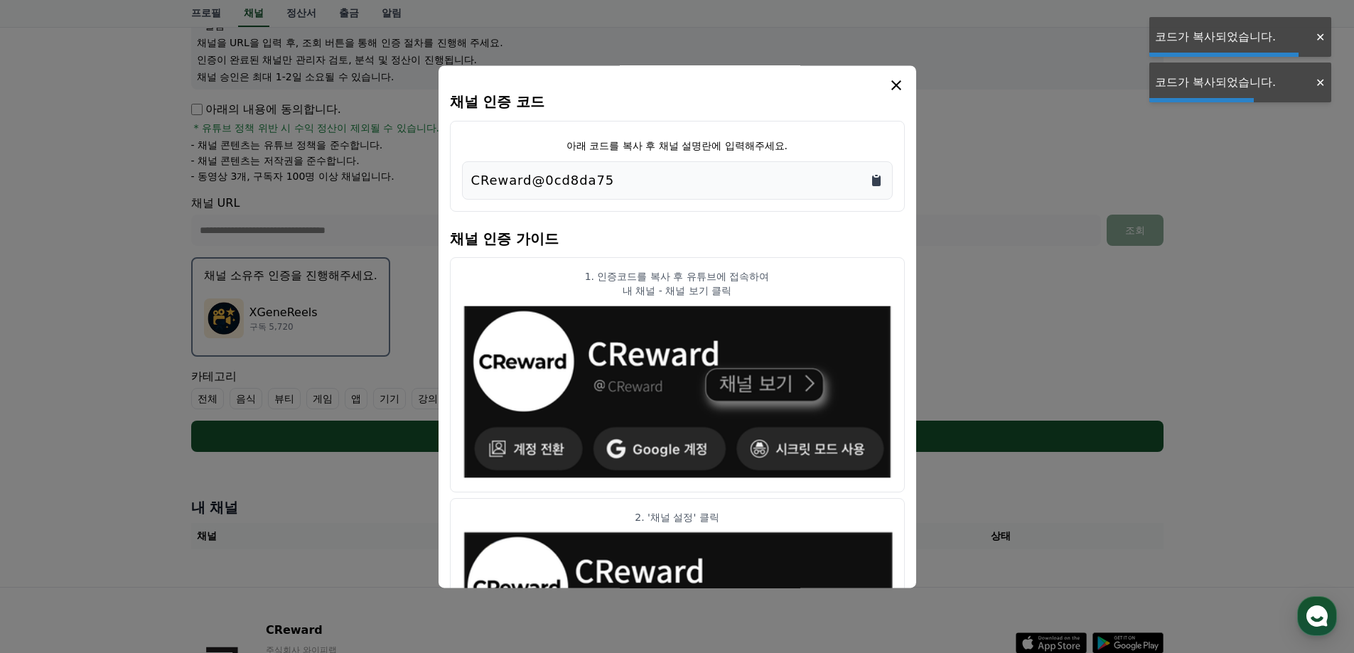
click at [877, 183] on icon "Copy to clipboard" at bounding box center [876, 181] width 9 height 11
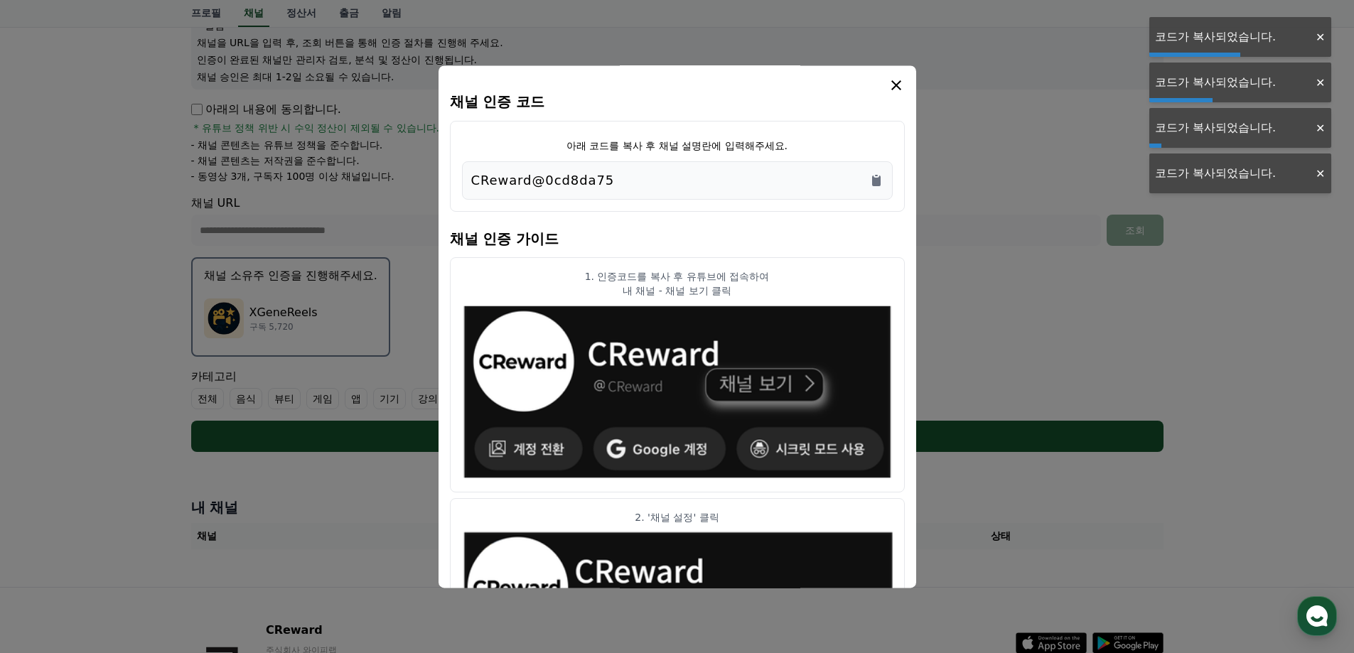
click at [556, 326] on img "modal" at bounding box center [677, 393] width 431 height 178
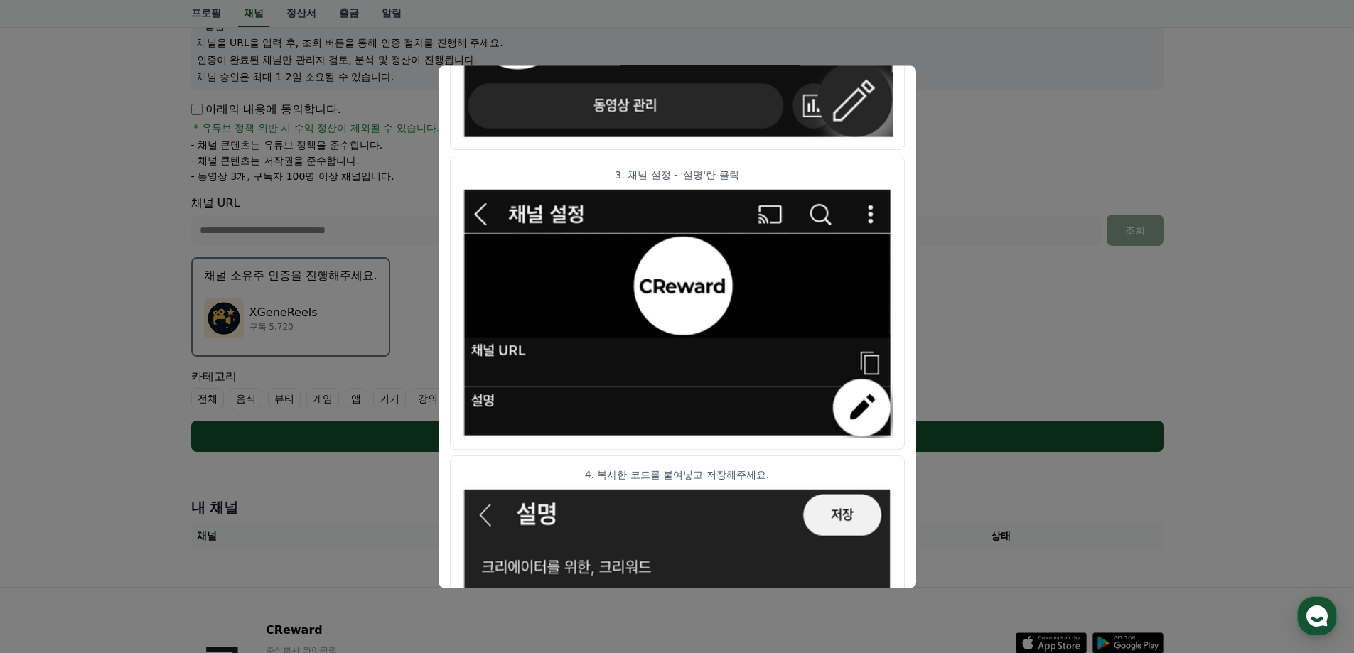
scroll to position [704, 0]
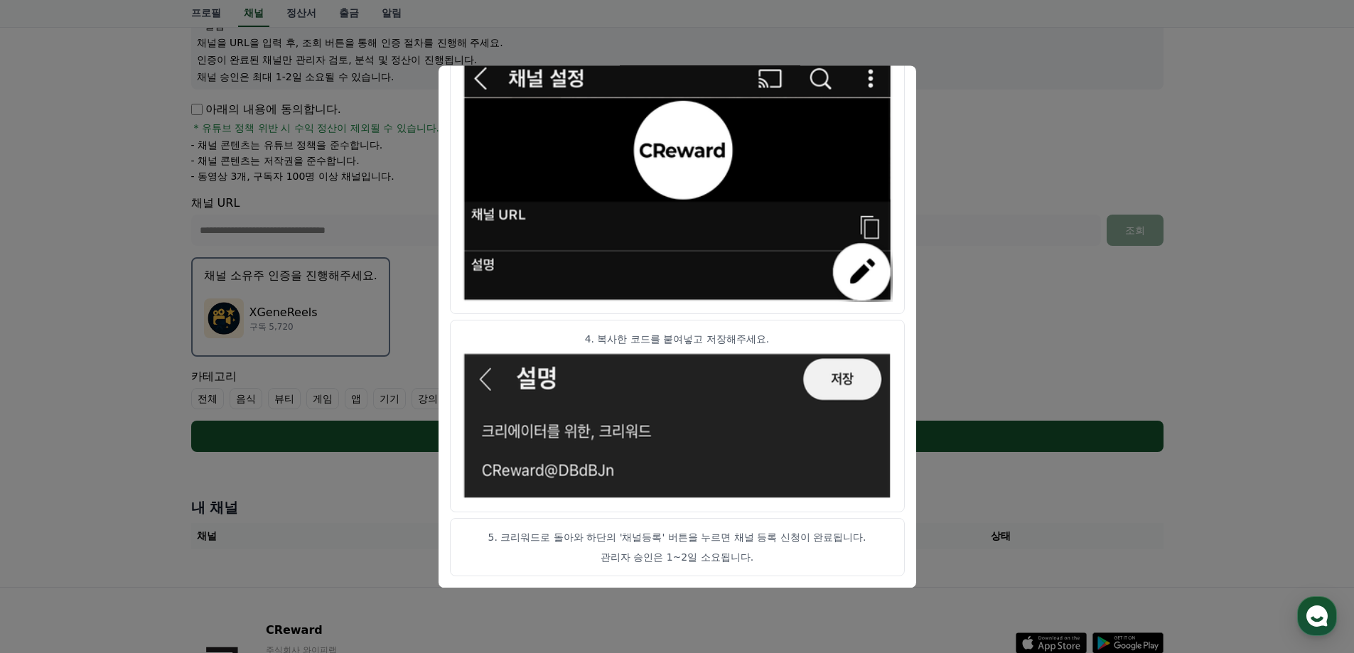
drag, startPoint x: 444, startPoint y: 426, endPoint x: 465, endPoint y: 427, distance: 21.4
click at [464, 427] on div "채널 인증 코드 아래 코드를 복사 후 채널 설명란에 입력해주세요. CReward@0cd8da75 채널 인증 가이드 1. 인증코드를 복사 후 유…" at bounding box center [678, 326] width 478 height 522
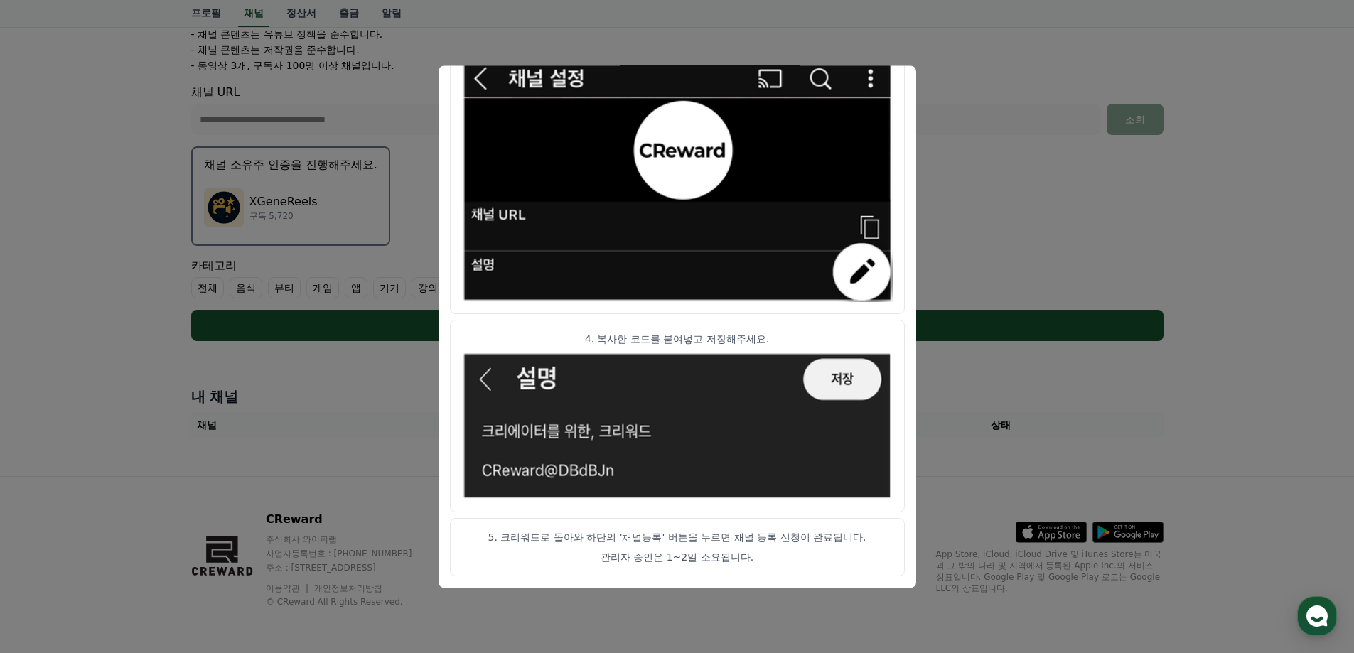
click at [1045, 317] on button "close modal" at bounding box center [677, 326] width 1354 height 653
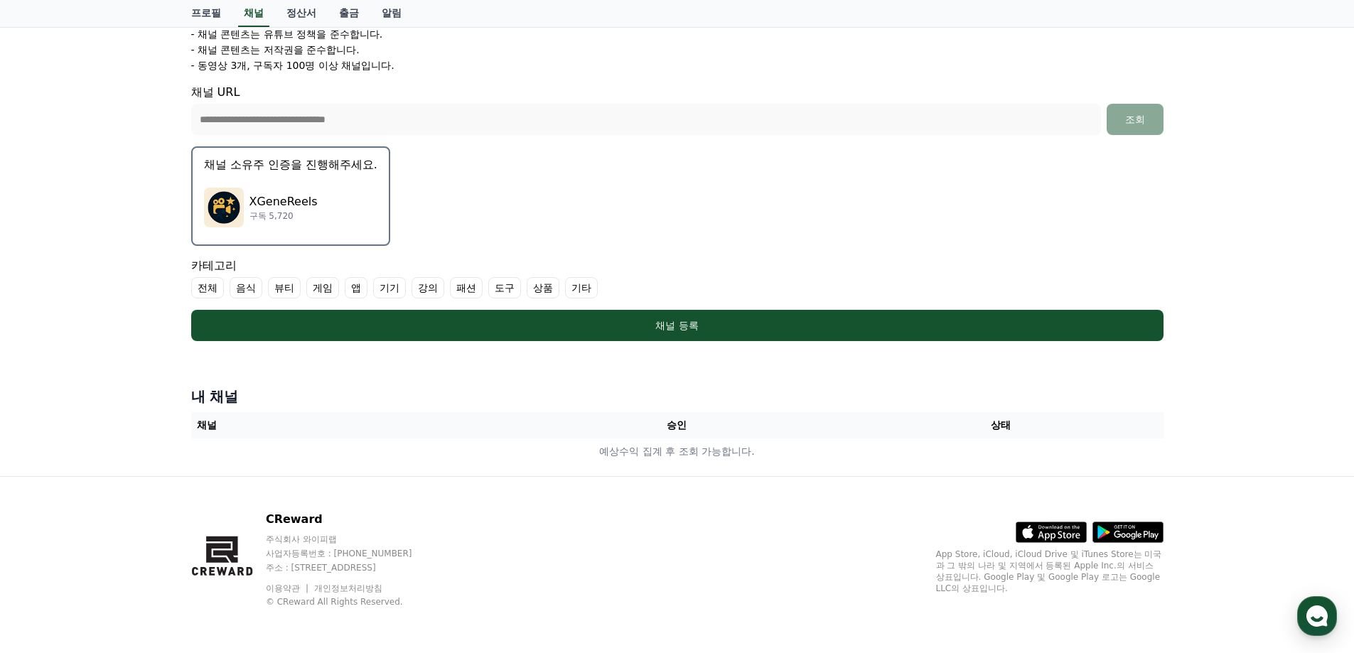
scroll to position [0, 0]
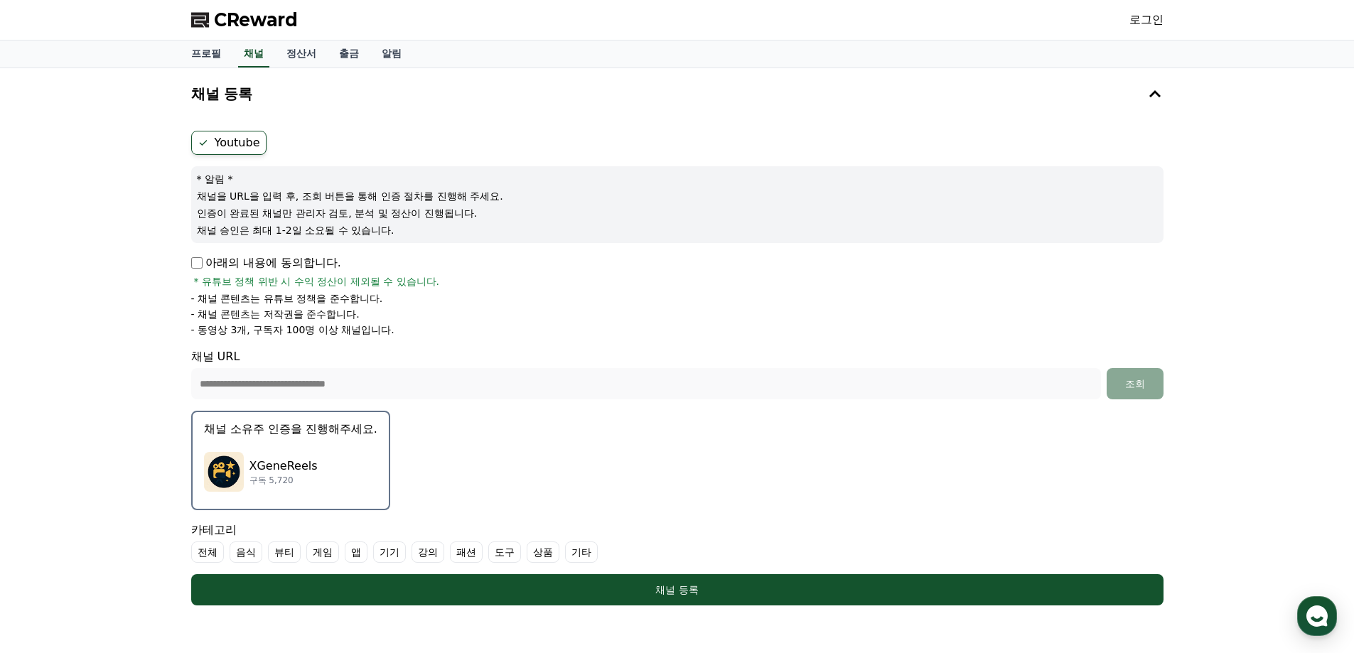
drag, startPoint x: 805, startPoint y: 257, endPoint x: 798, endPoint y: 254, distance: 7.3
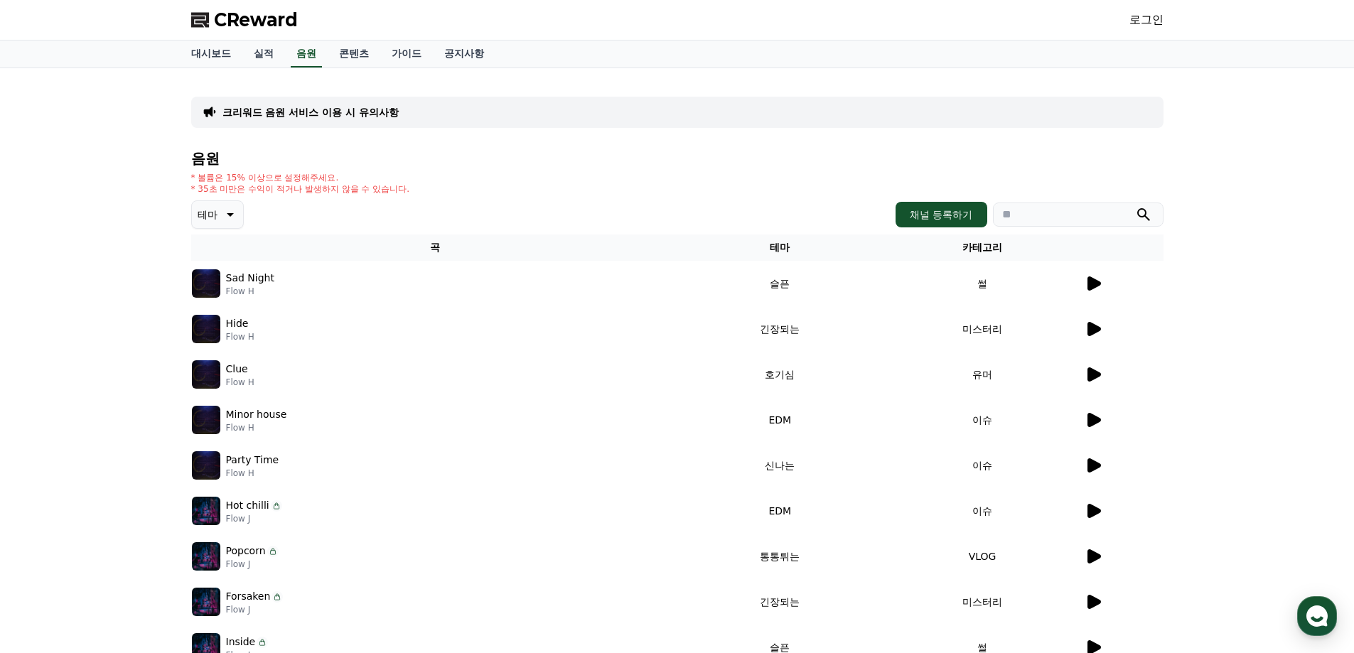
drag, startPoint x: 891, startPoint y: 117, endPoint x: 977, endPoint y: 1, distance: 144.9
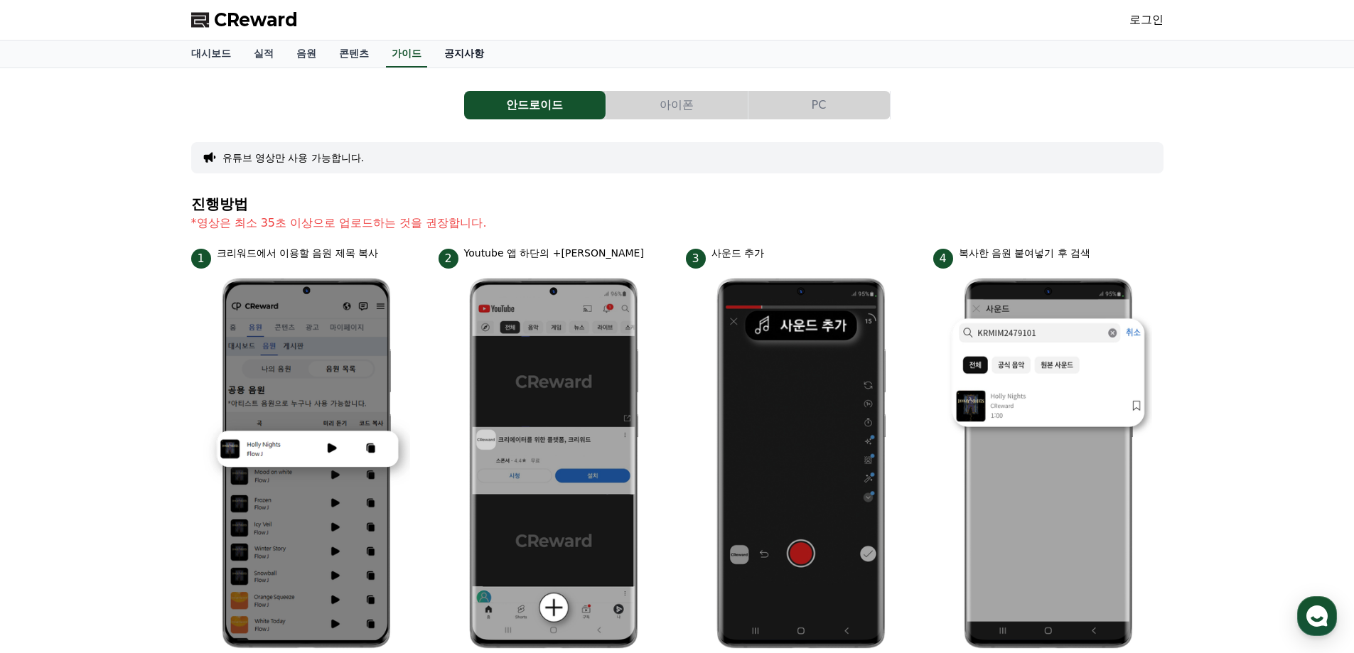
click at [475, 58] on link "공지사항" at bounding box center [464, 54] width 63 height 27
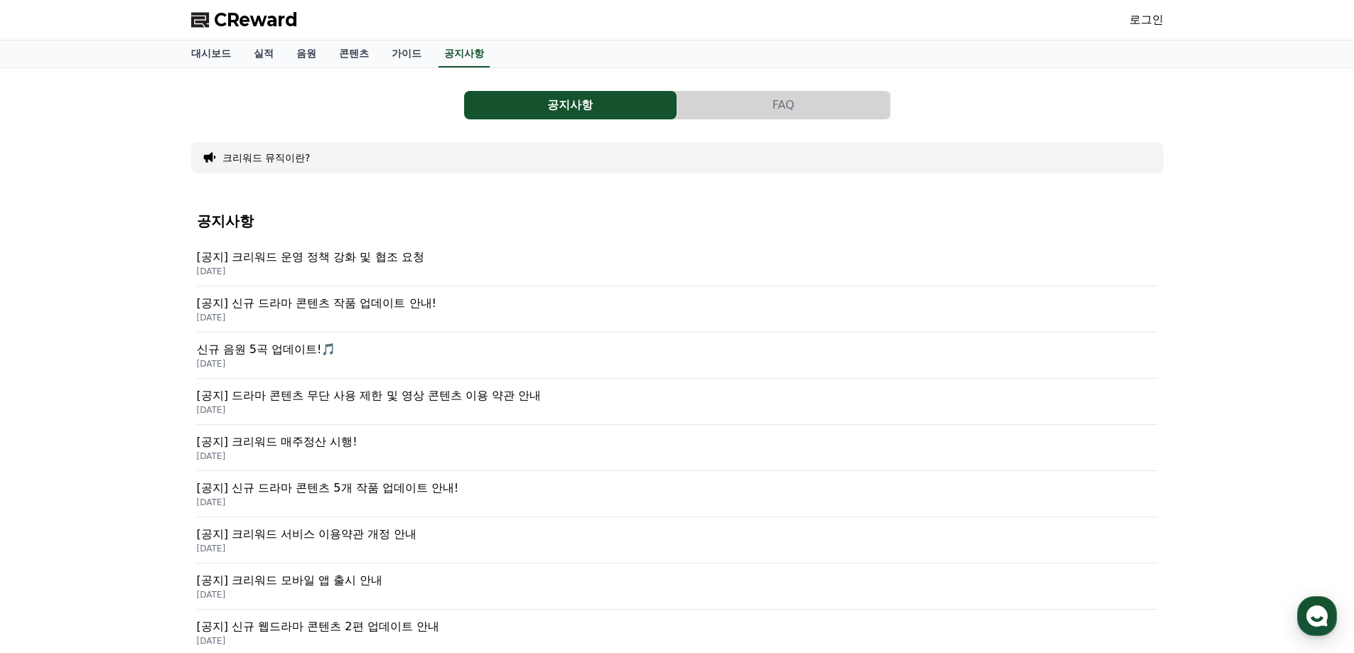
click at [392, 259] on p "[공지] 크리워드 운영 정책 강화 및 협조 요청" at bounding box center [677, 257] width 961 height 17
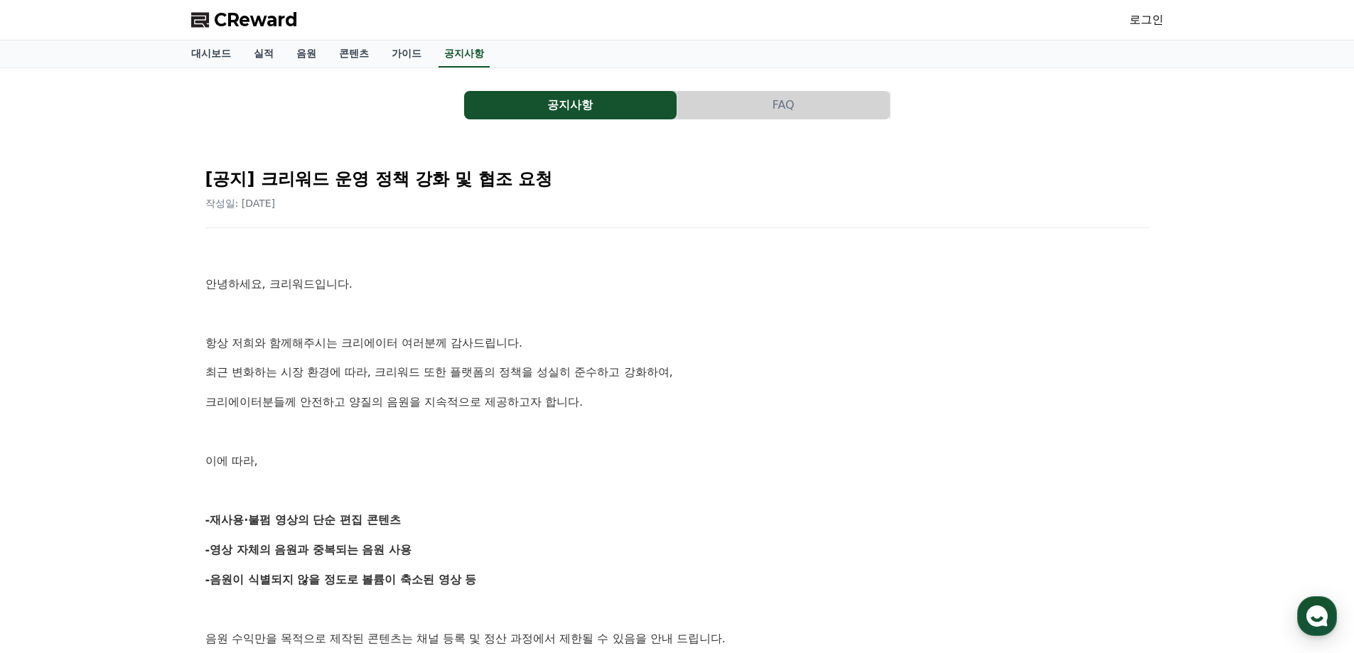
scroll to position [71, 0]
